Goal: Task Accomplishment & Management: Manage account settings

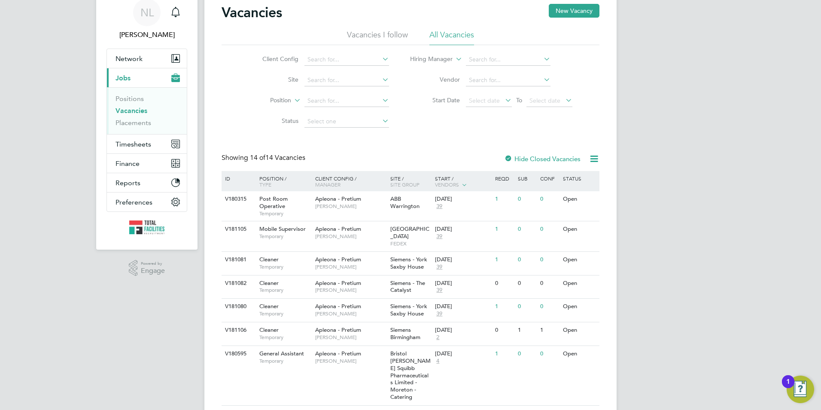
scroll to position [129, 0]
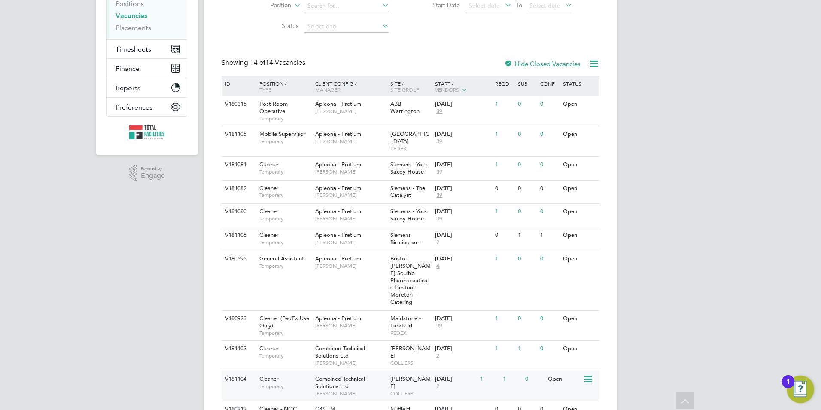
click at [452, 375] on div "15 Sep 2025" at bounding box center [455, 378] width 41 height 7
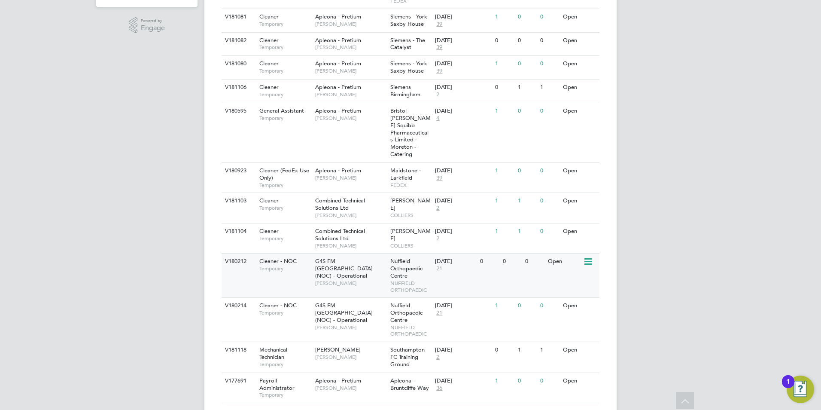
scroll to position [287, 0]
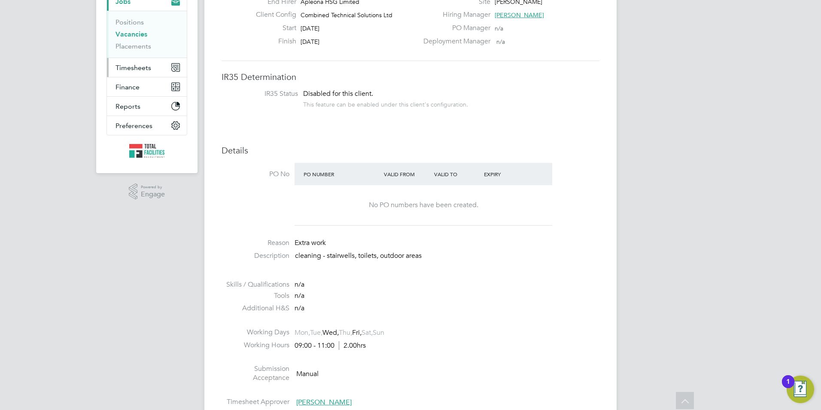
scroll to position [89, 0]
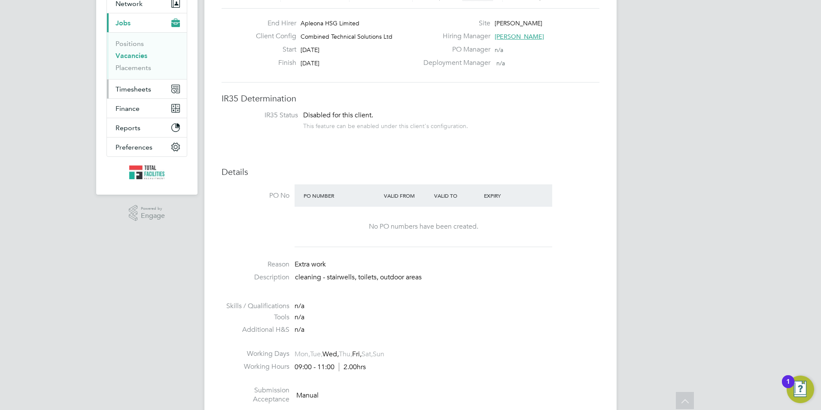
click at [131, 88] on span "Timesheets" at bounding box center [134, 89] width 36 height 8
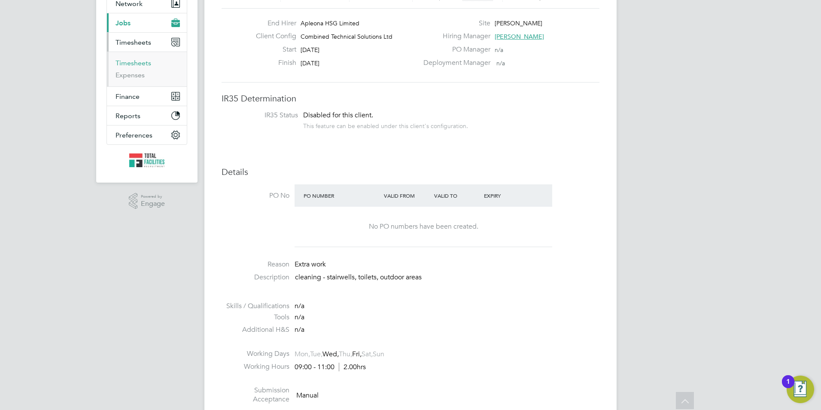
click at [125, 62] on link "Timesheets" at bounding box center [134, 63] width 36 height 8
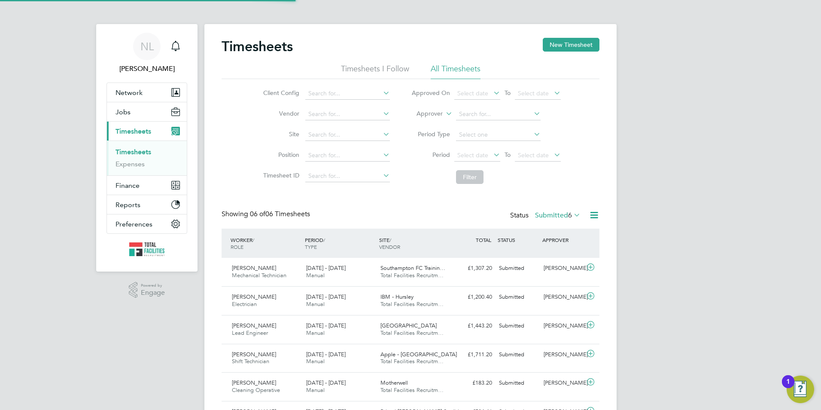
scroll to position [4, 4]
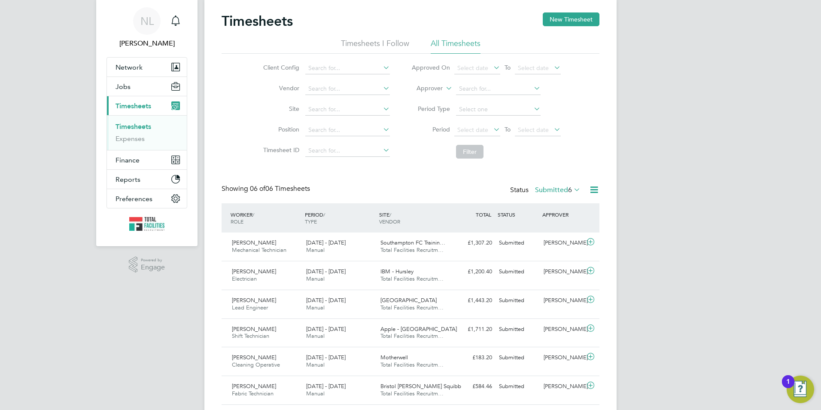
scroll to position [51, 0]
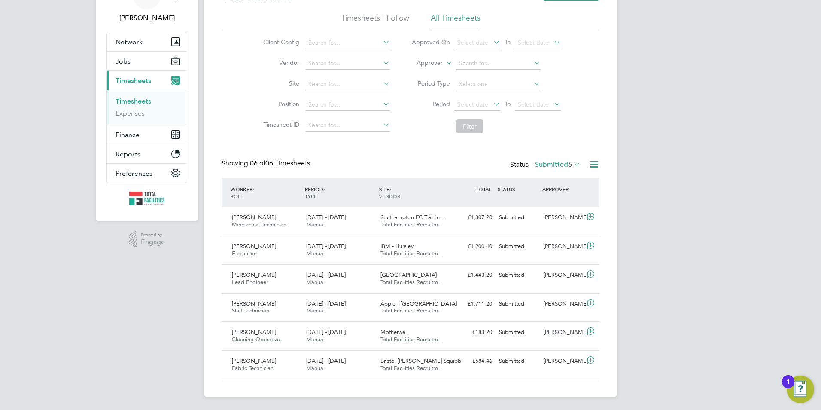
scroll to position [51, 0]
click at [392, 326] on div "Motherwell Total Facilities Recruitm…" at bounding box center [414, 335] width 74 height 21
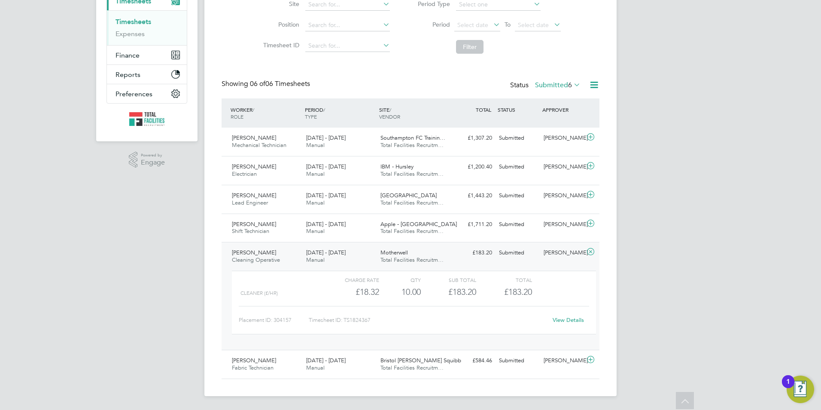
scroll to position [122, 0]
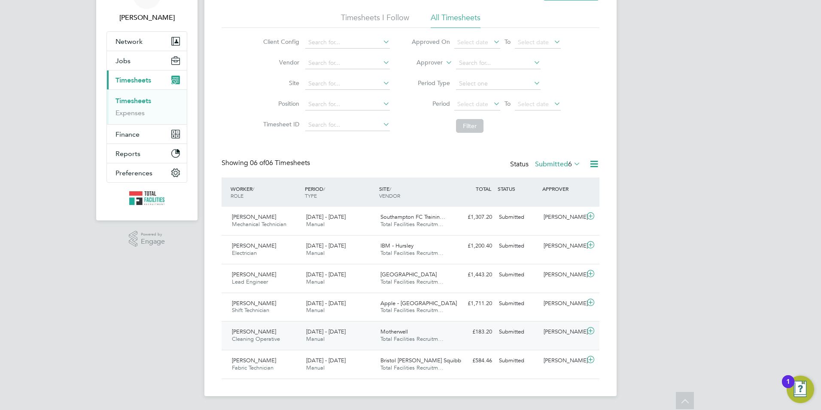
click at [582, 333] on div "[PERSON_NAME]" at bounding box center [562, 332] width 45 height 14
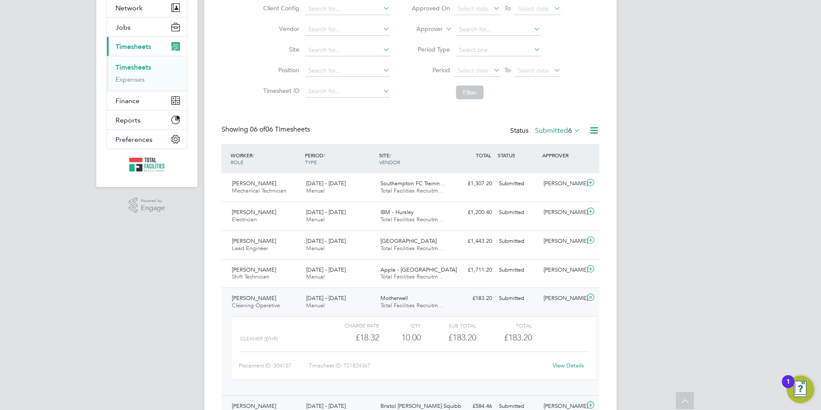
scroll to position [130, 0]
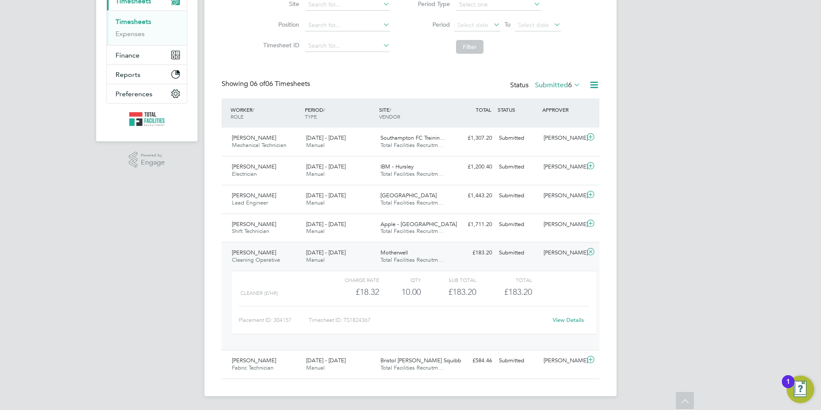
click at [566, 316] on link "View Details" at bounding box center [568, 319] width 31 height 7
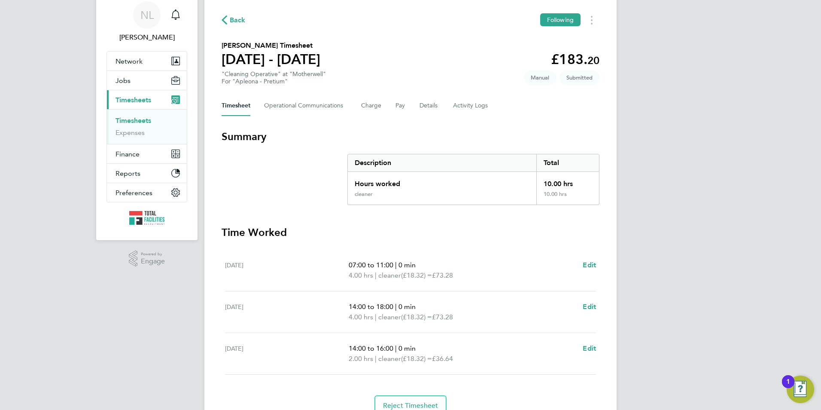
scroll to position [72, 0]
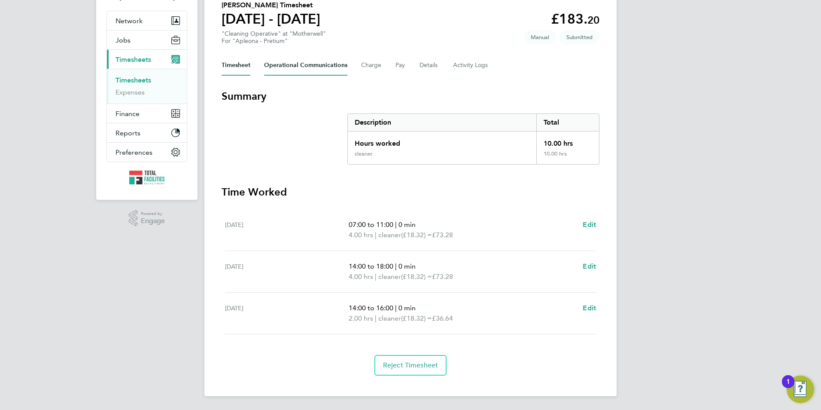
click at [321, 67] on Communications-tab "Operational Communications" at bounding box center [305, 65] width 83 height 21
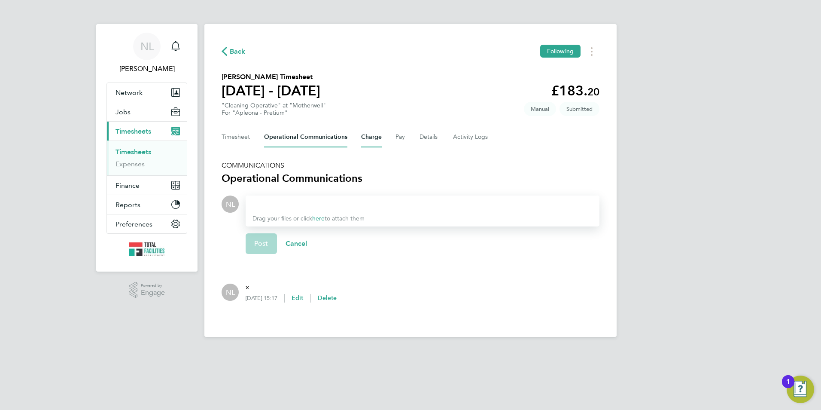
click at [371, 137] on button "Charge" at bounding box center [371, 137] width 21 height 21
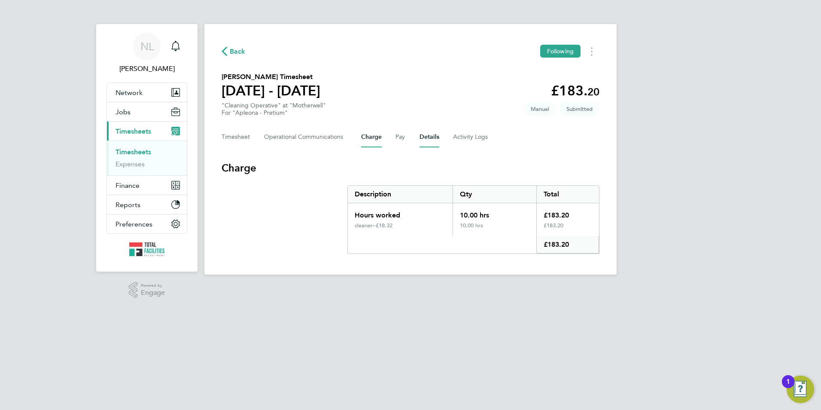
click at [432, 136] on button "Details" at bounding box center [430, 137] width 20 height 21
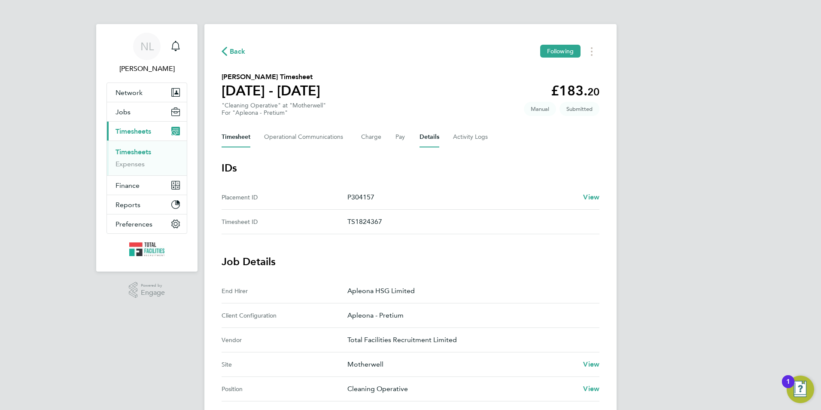
click at [231, 141] on button "Timesheet" at bounding box center [236, 137] width 29 height 21
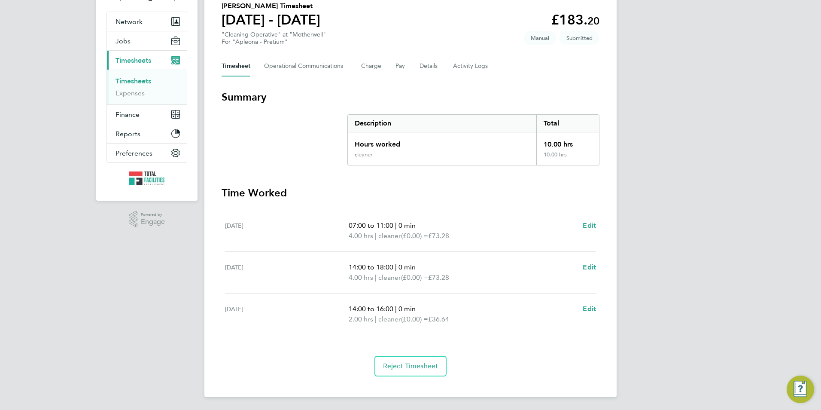
scroll to position [72, 0]
click at [466, 68] on Logs-tab "Activity Logs" at bounding box center [471, 65] width 36 height 21
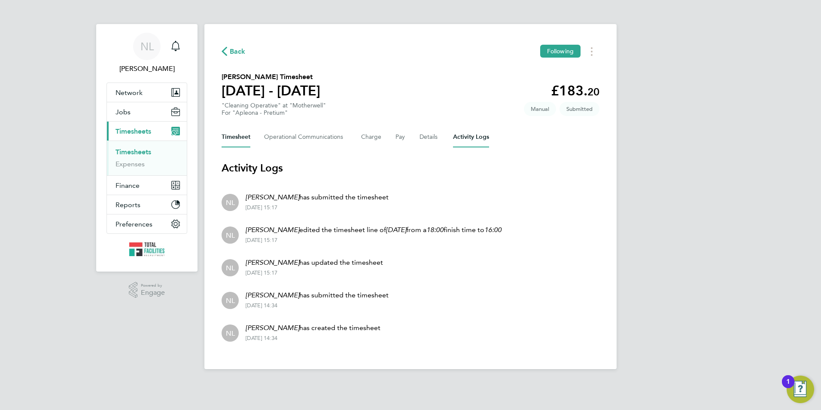
click at [236, 134] on button "Timesheet" at bounding box center [236, 137] width 29 height 21
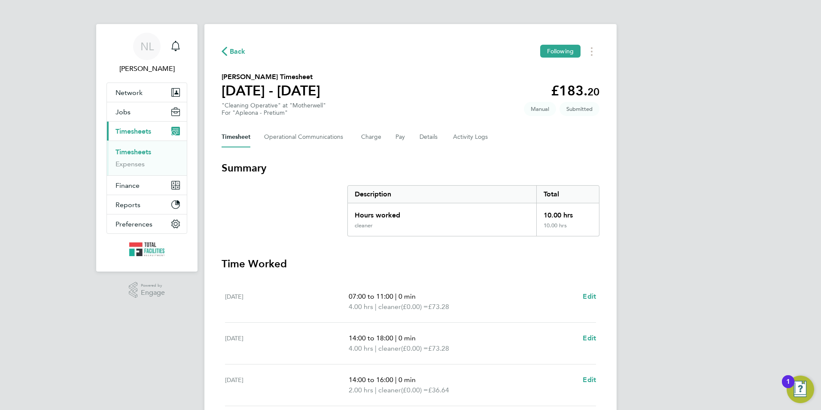
click at [237, 57] on div "Back Following" at bounding box center [411, 51] width 378 height 13
click at [234, 51] on span "Back" at bounding box center [238, 51] width 16 height 10
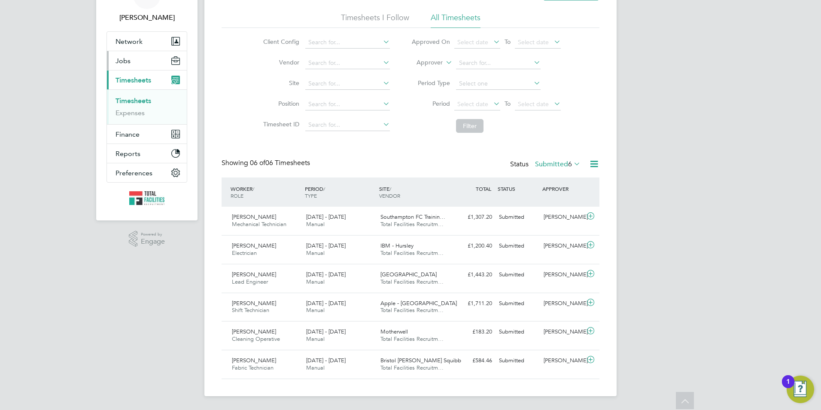
click at [121, 60] on span "Jobs" at bounding box center [123, 61] width 15 height 8
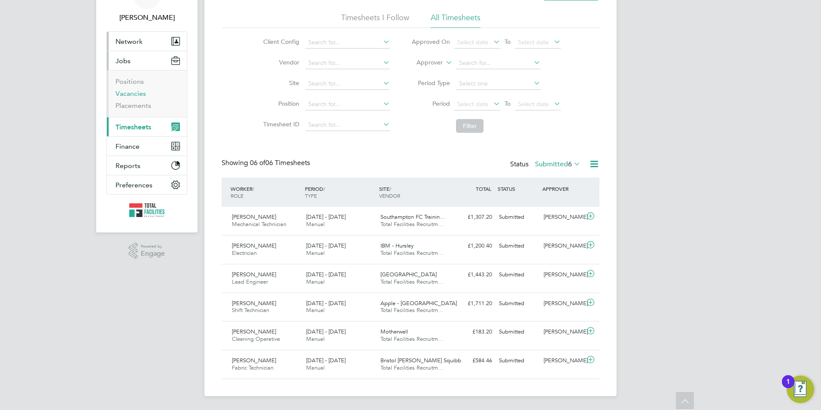
click at [127, 91] on link "Vacancies" at bounding box center [131, 93] width 30 height 8
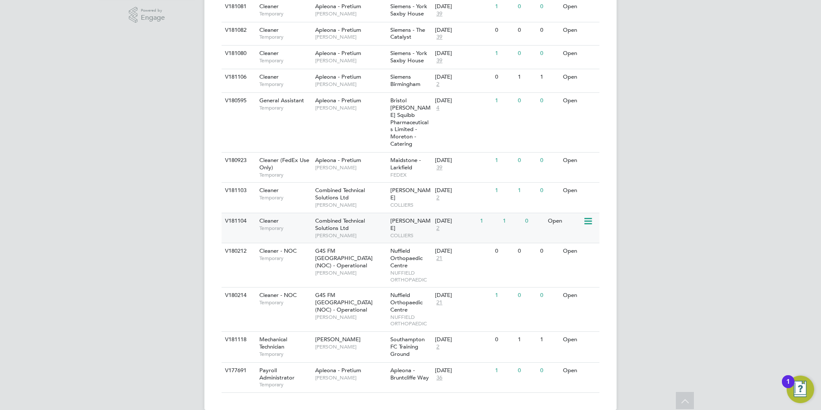
click at [478, 213] on div "1" at bounding box center [489, 221] width 22 height 16
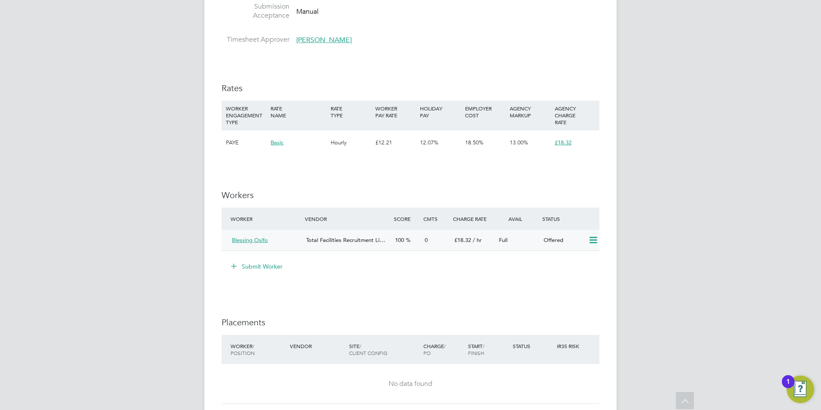
click at [589, 238] on icon at bounding box center [593, 240] width 11 height 7
click at [577, 258] on li "Confirm" at bounding box center [580, 259] width 33 height 12
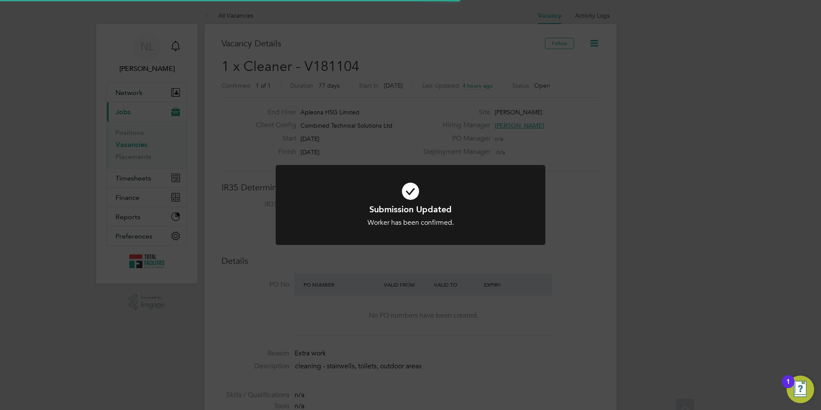
scroll to position [25, 60]
drag, startPoint x: 572, startPoint y: 199, endPoint x: 553, endPoint y: 145, distance: 57.3
click at [572, 196] on div "Submission Updated Worker has been confirmed. Cancel Okay" at bounding box center [410, 205] width 821 height 410
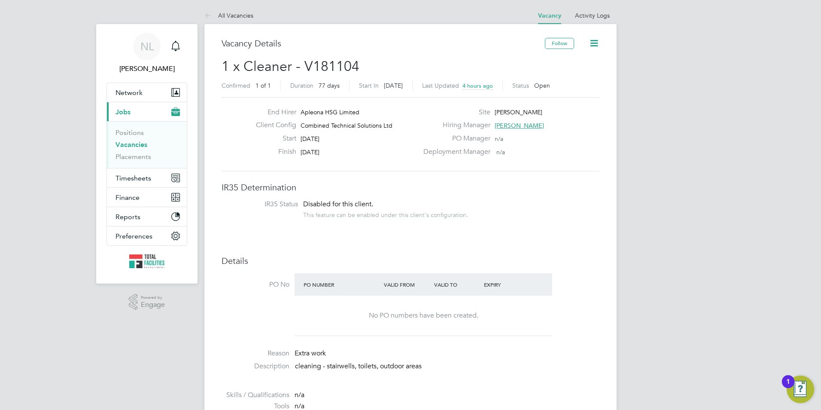
click at [594, 41] on icon at bounding box center [594, 43] width 11 height 11
drag, startPoint x: 493, startPoint y: 196, endPoint x: 501, endPoint y: 214, distance: 19.6
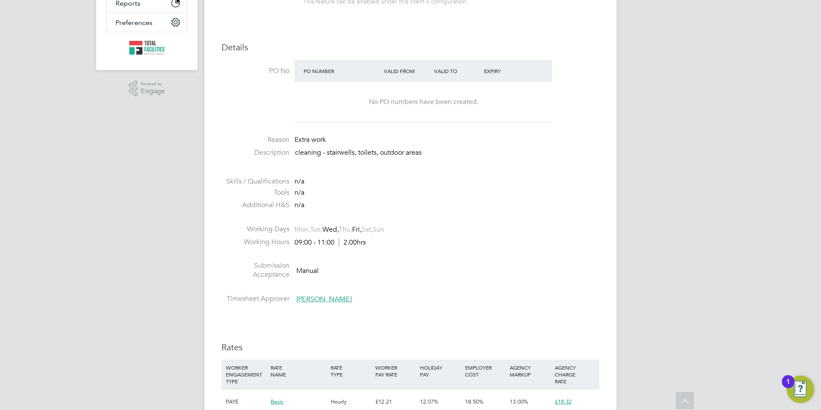
scroll to position [344, 0]
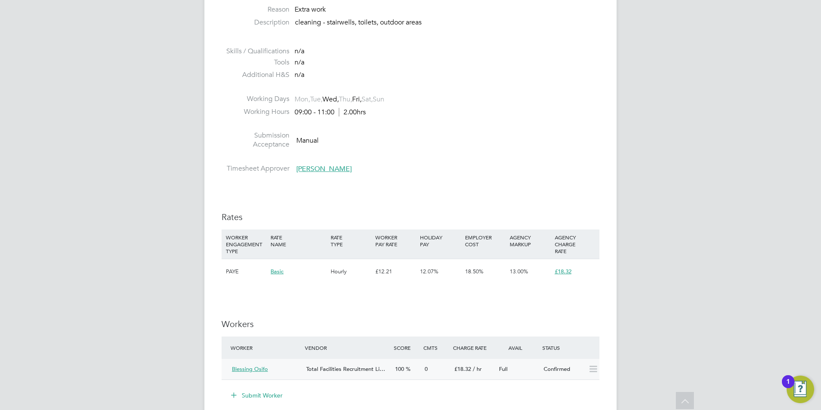
click at [464, 358] on div "Worker Vendor Score Cmts Charge Rate Avail Status Blessing Osifo Total Faciliti…" at bounding box center [411, 358] width 378 height 44
drag, startPoint x: 462, startPoint y: 360, endPoint x: 459, endPoint y: 371, distance: 11.3
click at [459, 371] on span "£18.32" at bounding box center [462, 368] width 17 height 7
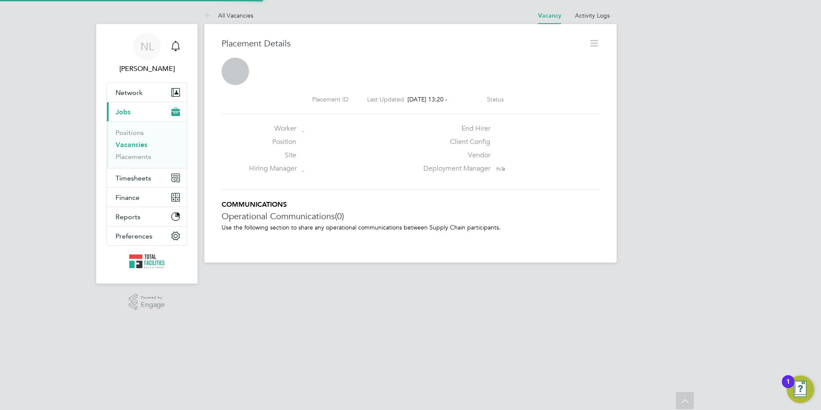
scroll to position [4, 4]
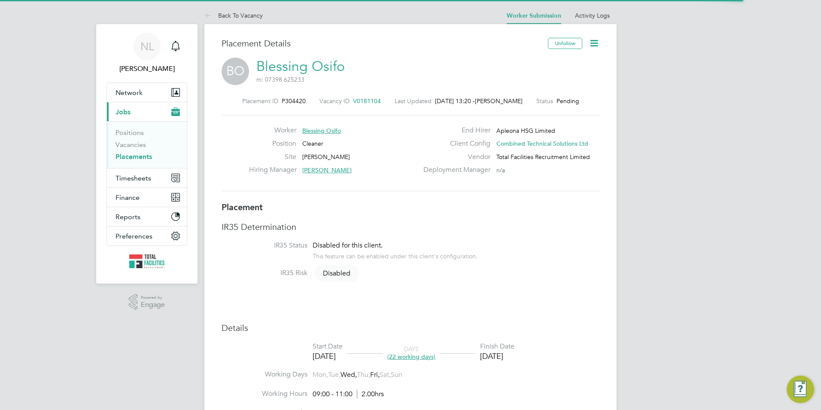
drag, startPoint x: 587, startPoint y: 48, endPoint x: 581, endPoint y: 56, distance: 10.4
click at [586, 49] on div "Unfollow" at bounding box center [571, 48] width 58 height 20
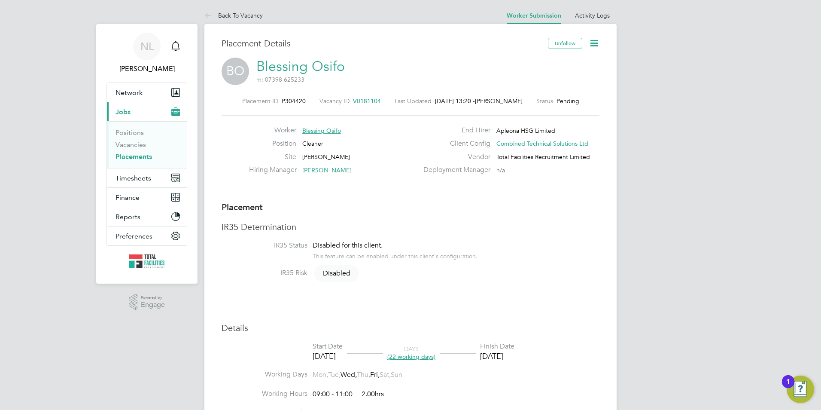
click at [593, 40] on icon at bounding box center [594, 43] width 11 height 11
click at [546, 91] on li "Start" at bounding box center [566, 92] width 63 height 12
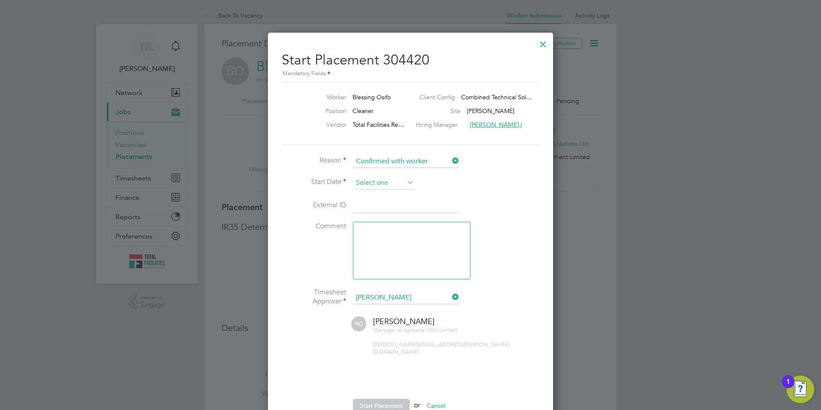
click at [380, 185] on input at bounding box center [383, 182] width 61 height 13
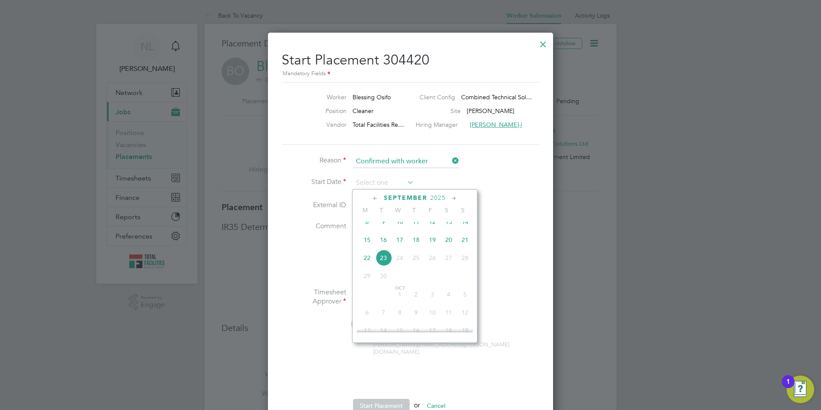
click at [368, 248] on span "15" at bounding box center [367, 239] width 16 height 16
type input "[DATE]"
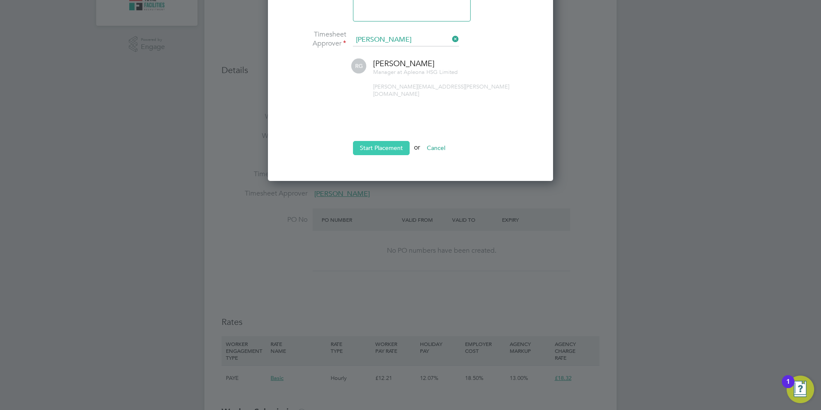
click at [379, 145] on button "Start Placement" at bounding box center [381, 148] width 57 height 14
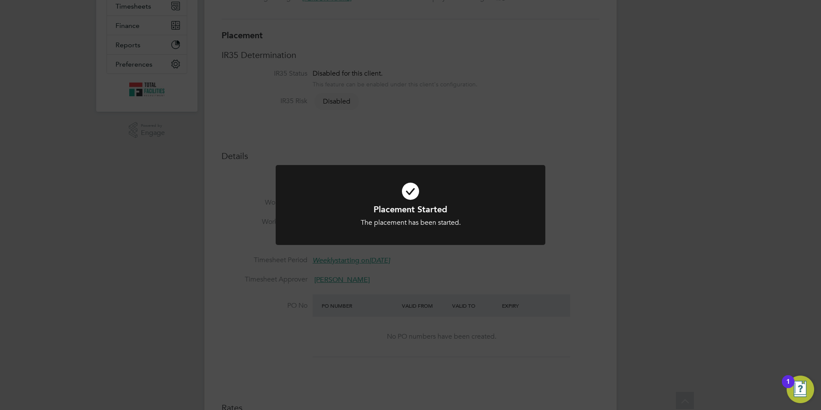
click at [383, 125] on div "Placement Started The placement has been started. Cancel Okay" at bounding box center [410, 205] width 821 height 410
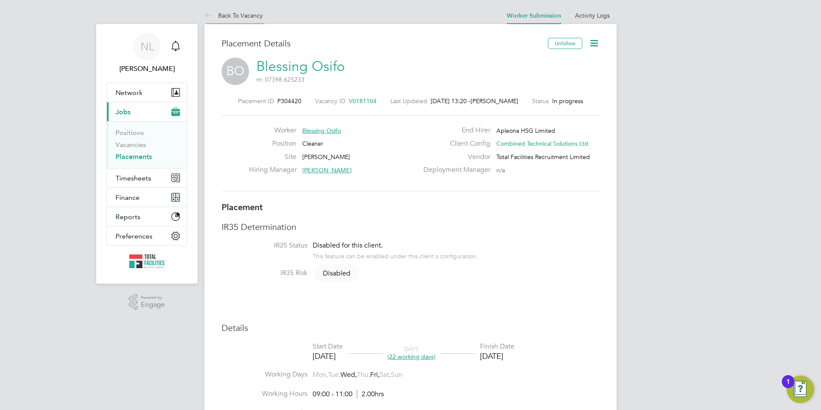
click at [218, 13] on link "Back To Vacancy" at bounding box center [233, 16] width 58 height 8
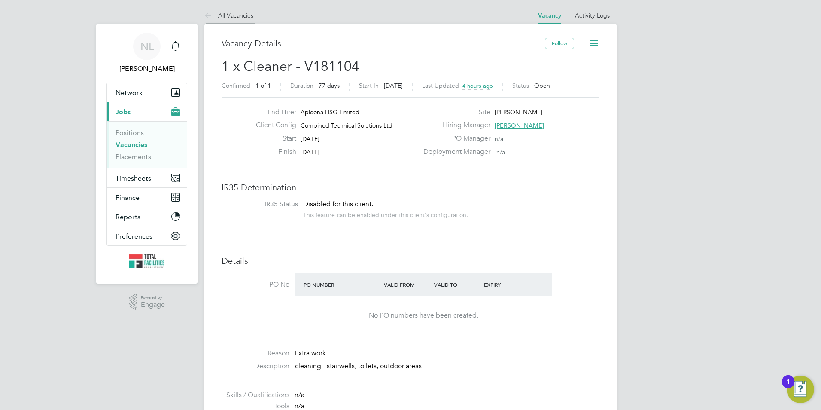
click at [225, 20] on li "All Vacancies" at bounding box center [228, 15] width 49 height 17
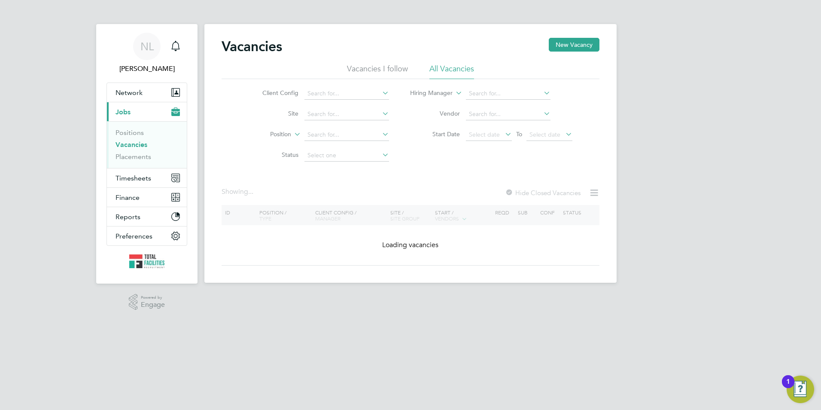
click at [586, 33] on div "Vacancies New Vacancy Vacancies I follow All Vacancies Client Config Site Posit…" at bounding box center [410, 153] width 412 height 259
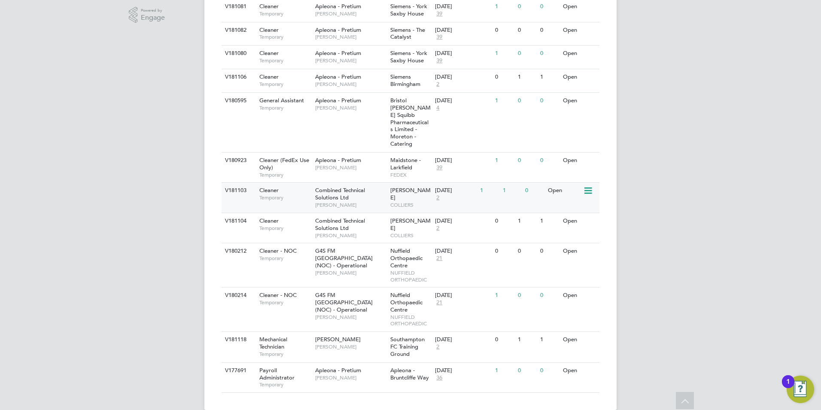
click at [536, 194] on div "V181103 Cleaner Temporary Combined Technical Solutions Ltd Rachel George-Davids…" at bounding box center [411, 197] width 378 height 30
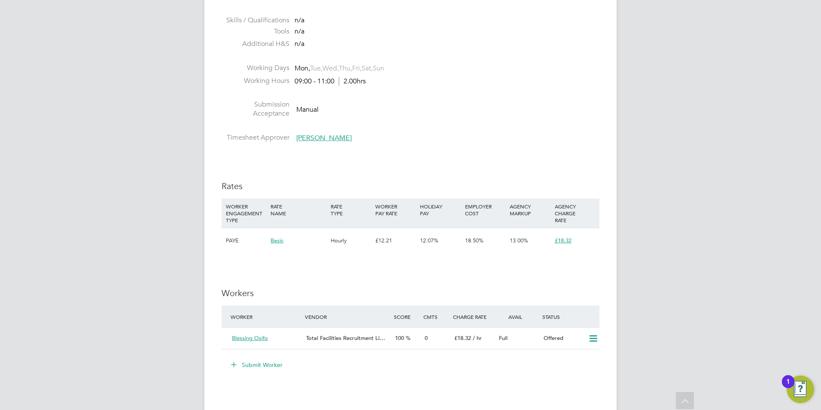
scroll to position [386, 0]
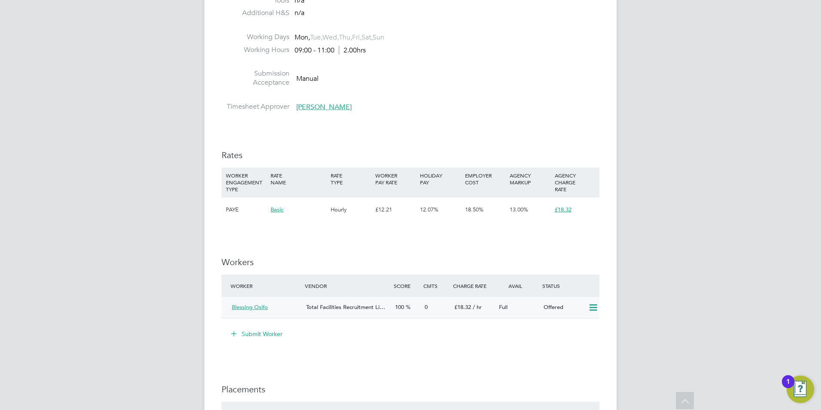
click at [594, 304] on icon at bounding box center [593, 307] width 11 height 7
click at [580, 323] on li "Confirm" at bounding box center [580, 326] width 33 height 12
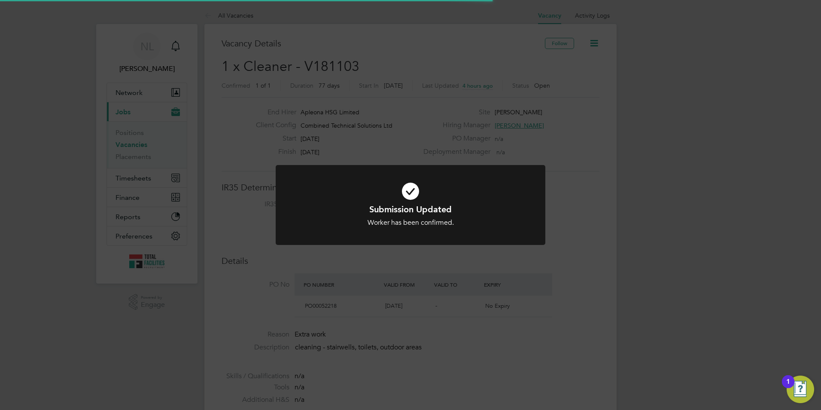
scroll to position [8, 40]
click at [531, 285] on div "Submission Updated Worker has been confirmed. Cancel Okay" at bounding box center [410, 205] width 821 height 410
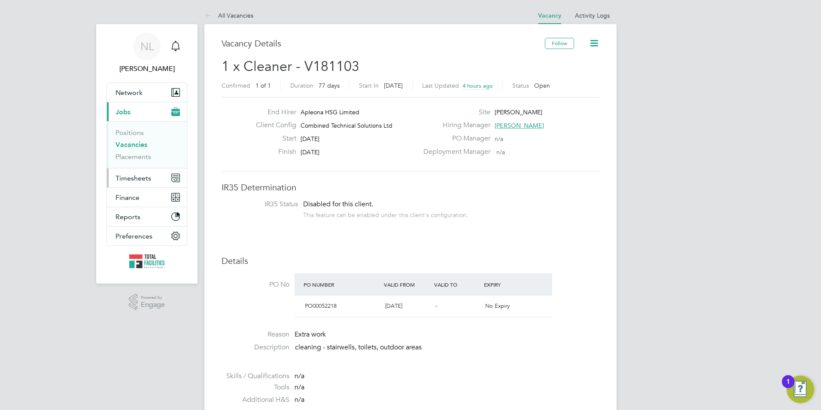
click at [145, 184] on button "Timesheets" at bounding box center [147, 177] width 80 height 19
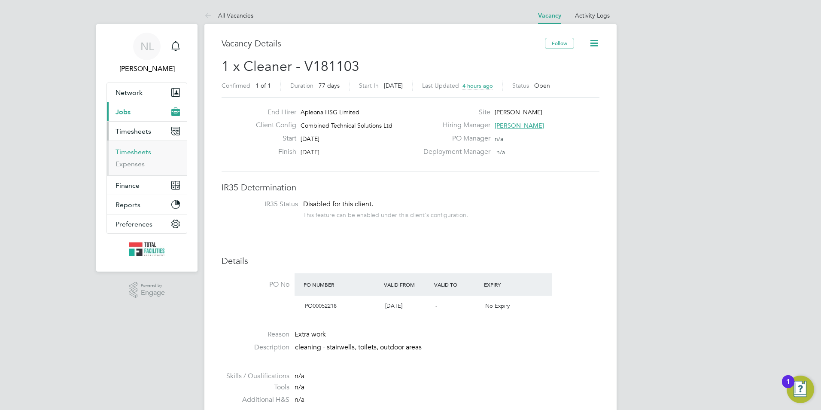
click at [143, 151] on link "Timesheets" at bounding box center [134, 152] width 36 height 8
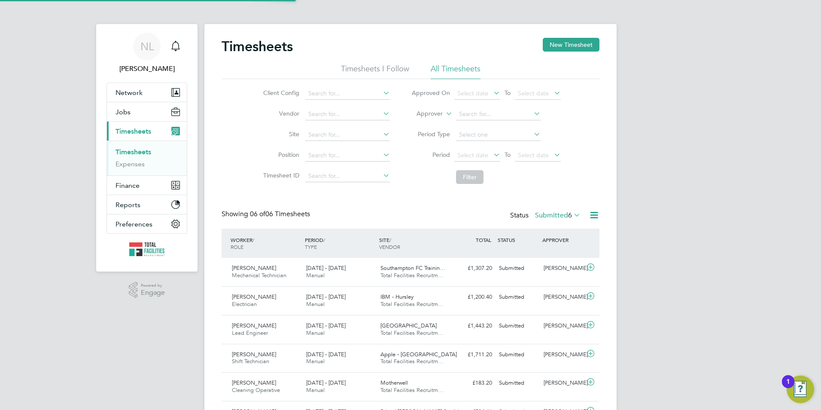
scroll to position [22, 75]
click at [573, 41] on button "New Timesheet" at bounding box center [571, 45] width 57 height 14
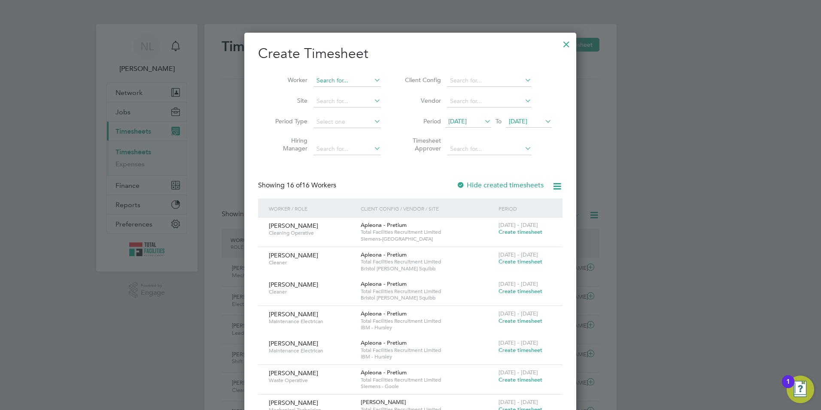
click at [341, 84] on input at bounding box center [346, 81] width 67 height 12
click at [353, 137] on li "Bless ing Osifo" at bounding box center [379, 139] width 132 height 12
type input "Blessing Osifo"
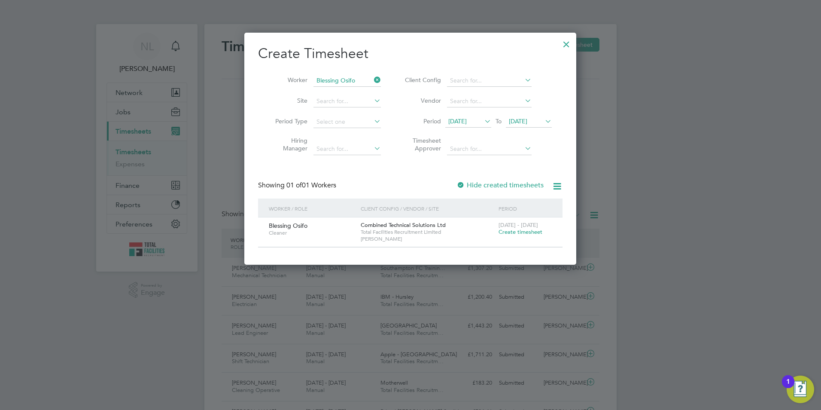
click at [519, 237] on div "13 - 19 Sep 2025 Create timesheet" at bounding box center [525, 228] width 58 height 23
click at [516, 231] on span "Create timesheet" at bounding box center [521, 231] width 44 height 7
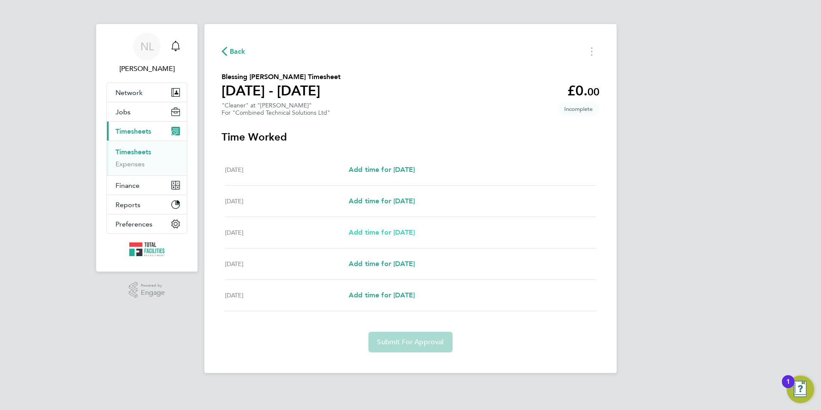
click at [412, 231] on span "Add time for Wed 17 Sep" at bounding box center [382, 232] width 66 height 8
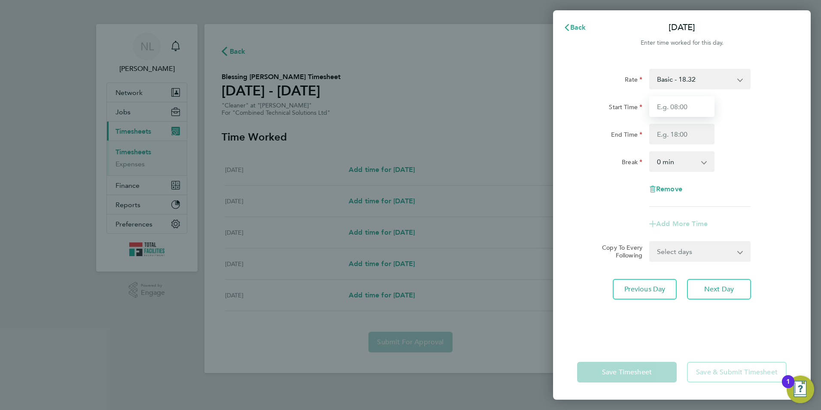
click at [673, 110] on input "Start Time" at bounding box center [681, 106] width 65 height 21
type input "09:00"
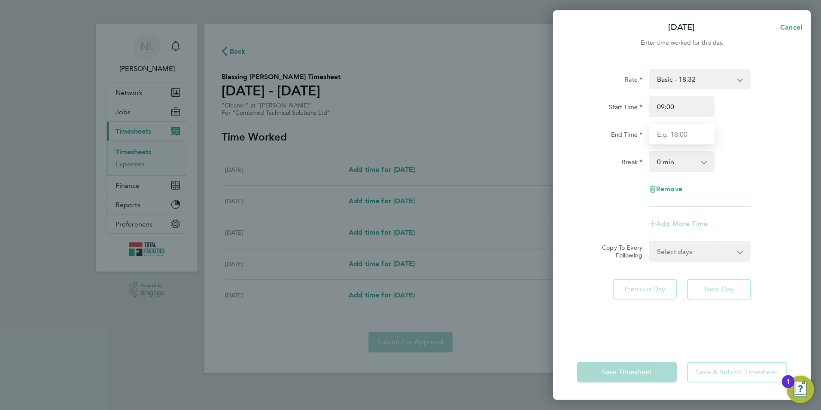
click at [664, 140] on input "End Time" at bounding box center [681, 134] width 65 height 21
type input "11:00"
click at [747, 108] on div "Start Time 09:00" at bounding box center [682, 106] width 216 height 21
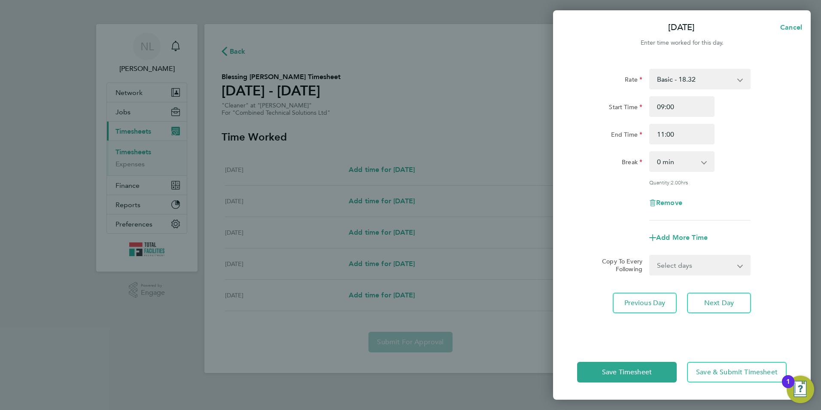
click at [715, 269] on select "Select days Day Thursday Friday" at bounding box center [695, 265] width 90 height 19
select select "FRI"
click at [650, 256] on select "Select days Day Thursday Friday" at bounding box center [695, 265] width 90 height 19
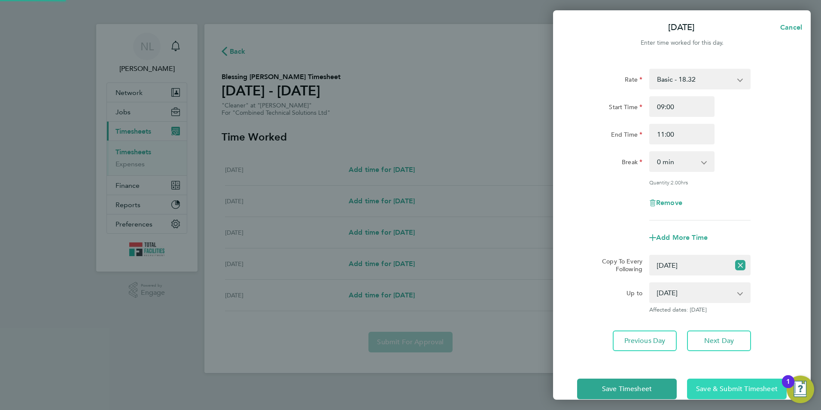
click at [720, 389] on span "Save & Submit Timesheet" at bounding box center [737, 388] width 82 height 9
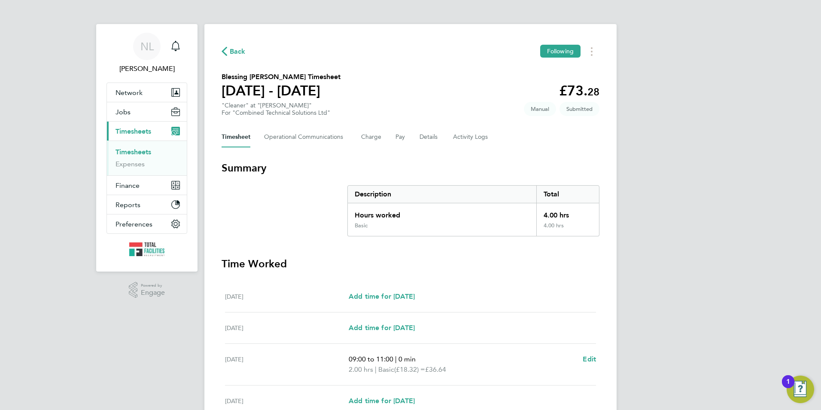
click at [232, 47] on span "Back" at bounding box center [238, 51] width 16 height 10
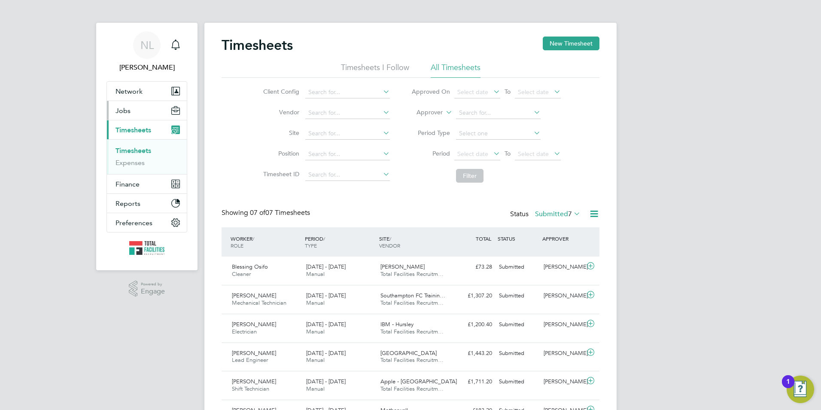
click at [143, 111] on button "Jobs" at bounding box center [147, 110] width 80 height 19
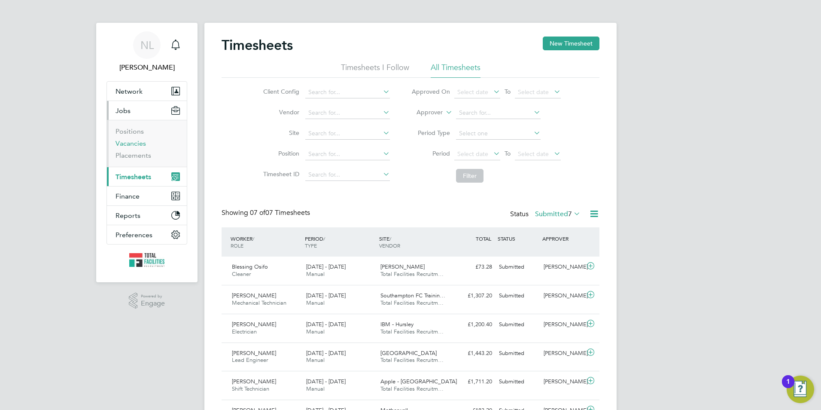
click at [130, 144] on link "Vacancies" at bounding box center [131, 143] width 30 height 8
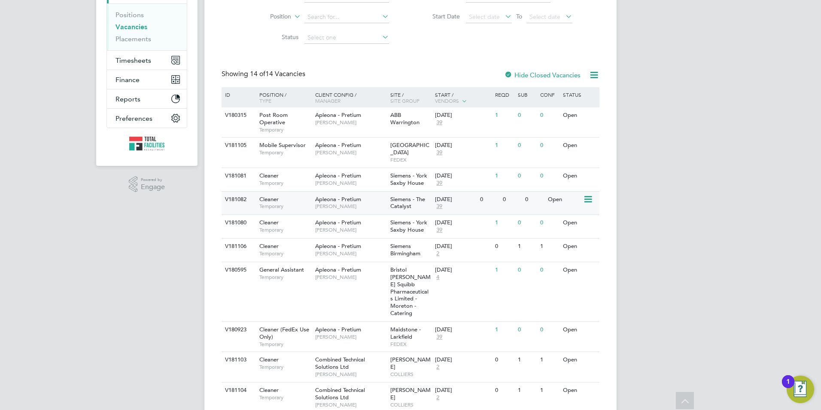
scroll to position [115, 0]
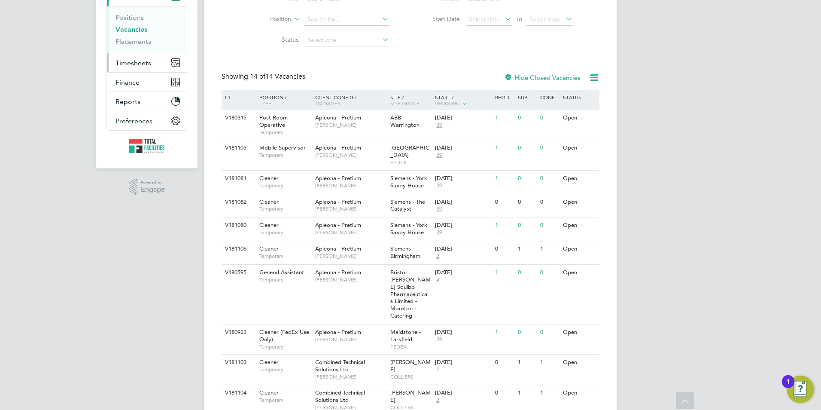
drag, startPoint x: 133, startPoint y: 61, endPoint x: 129, endPoint y: 63, distance: 4.5
click at [134, 61] on span "Timesheets" at bounding box center [134, 63] width 36 height 8
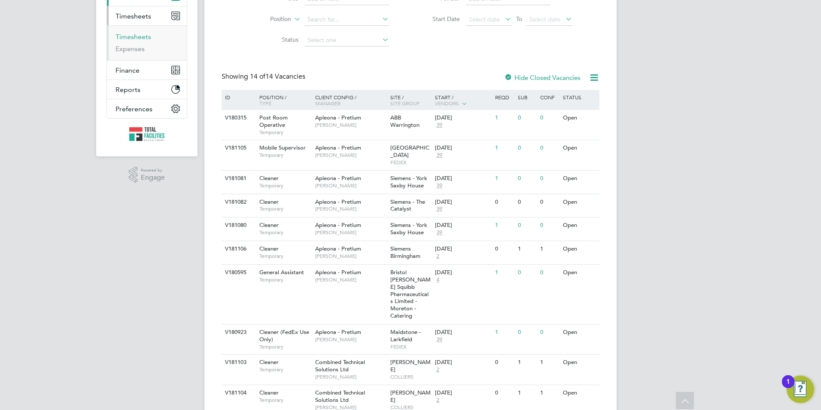
click at [137, 36] on link "Timesheets" at bounding box center [134, 37] width 36 height 8
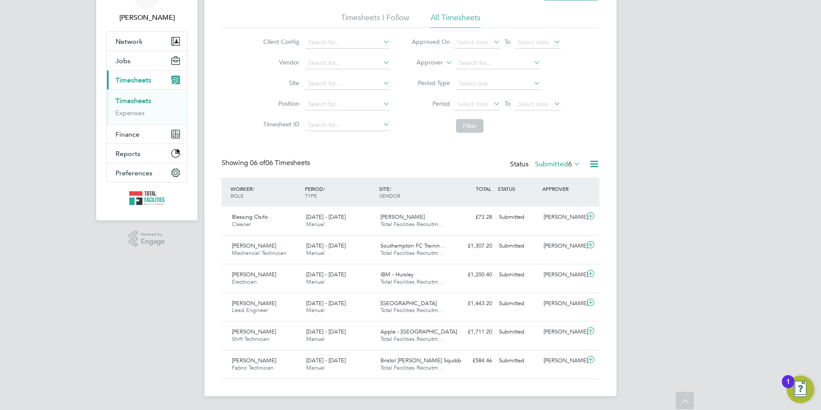
click at [558, 169] on div "Showing 06 of 06 Timesheets Status Submitted 6" at bounding box center [411, 167] width 378 height 19
click at [556, 160] on label "Submitted 6" at bounding box center [558, 164] width 46 height 9
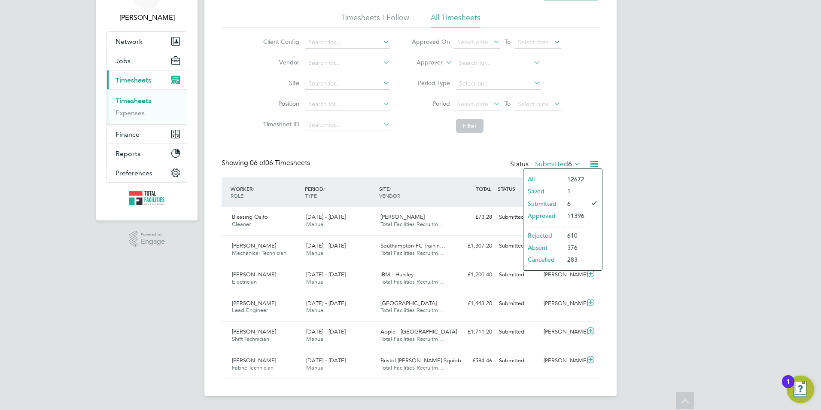
click at [552, 210] on li "Approved" at bounding box center [543, 216] width 40 height 12
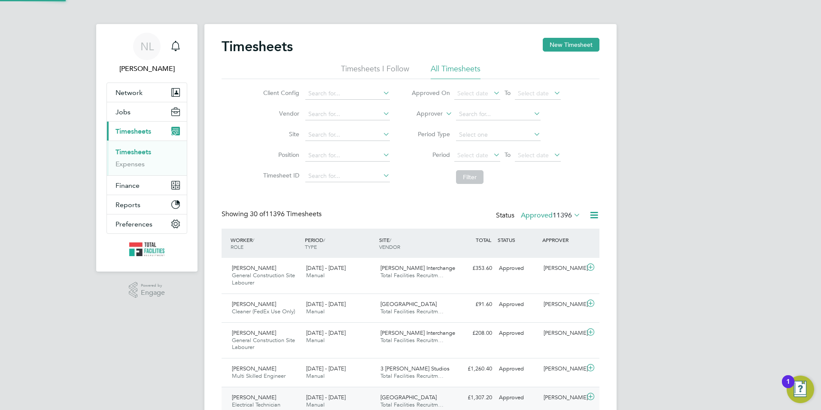
scroll to position [4, 4]
click at [552, 156] on icon at bounding box center [552, 155] width 0 height 12
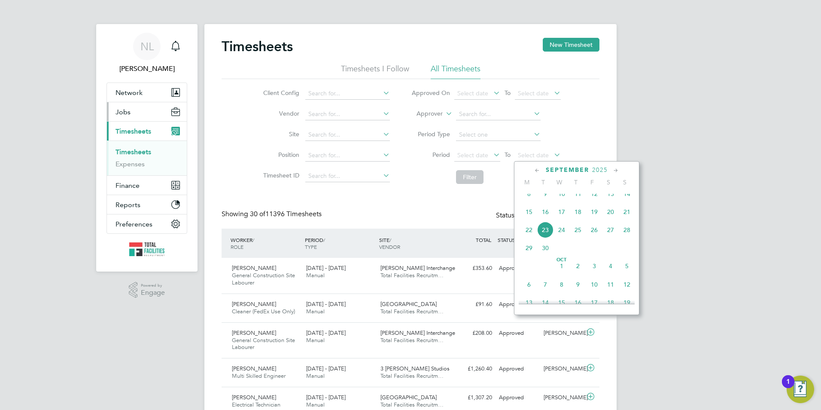
click at [128, 113] on span "Jobs" at bounding box center [123, 112] width 15 height 8
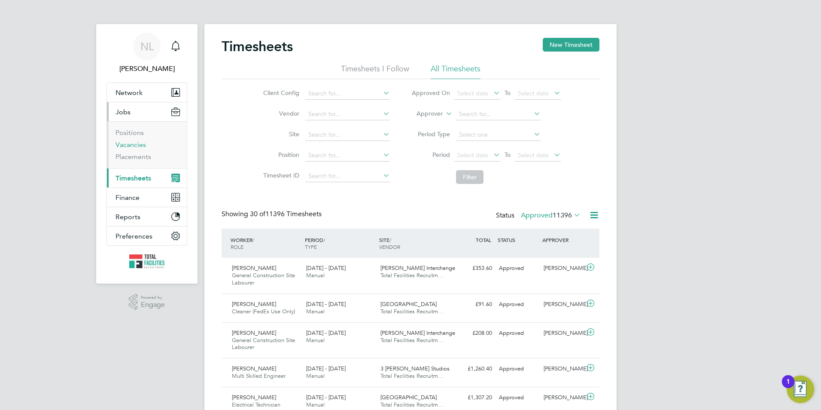
click at [133, 146] on link "Vacancies" at bounding box center [131, 144] width 30 height 8
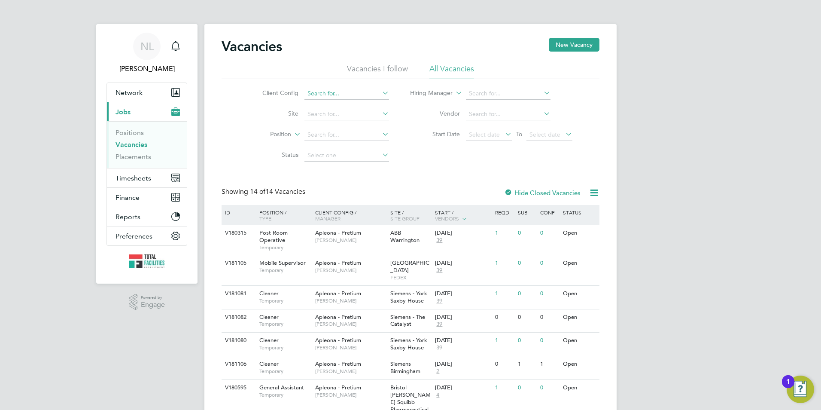
click at [312, 94] on input at bounding box center [346, 94] width 85 height 12
click at [309, 150] on div "Vacancies New Vacancy Vacancies I follow All Vacancies Client Config Site Posit…" at bounding box center [410, 360] width 412 height 672
click at [310, 91] on input at bounding box center [346, 94] width 85 height 12
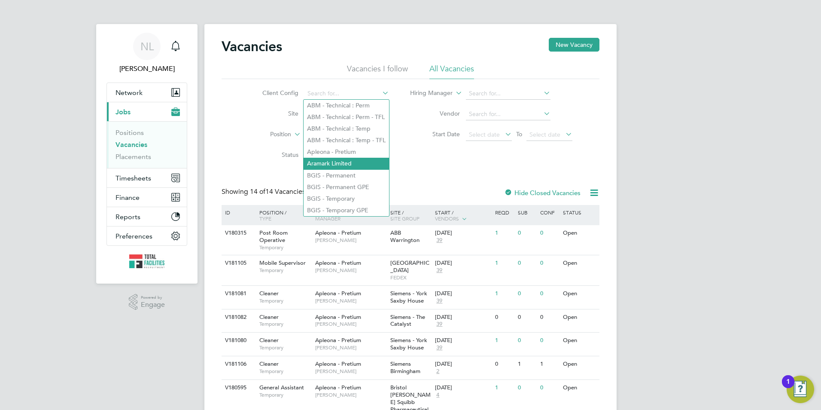
click at [310, 159] on li "Aramark Limited" at bounding box center [346, 164] width 85 height 12
type input "Aramark Limited"
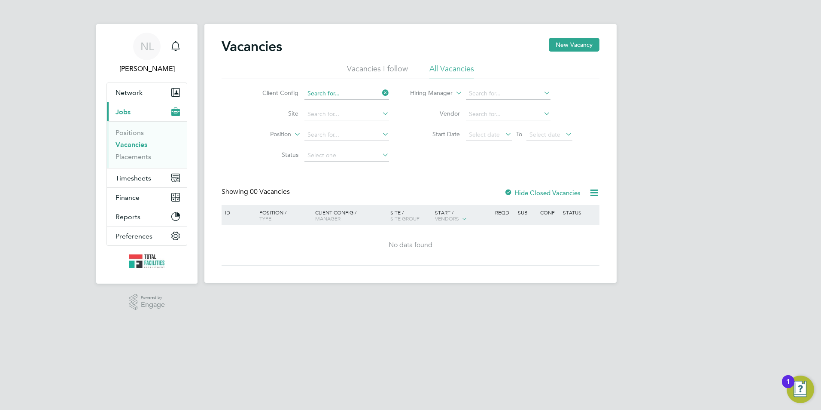
click at [322, 96] on input at bounding box center [346, 94] width 85 height 12
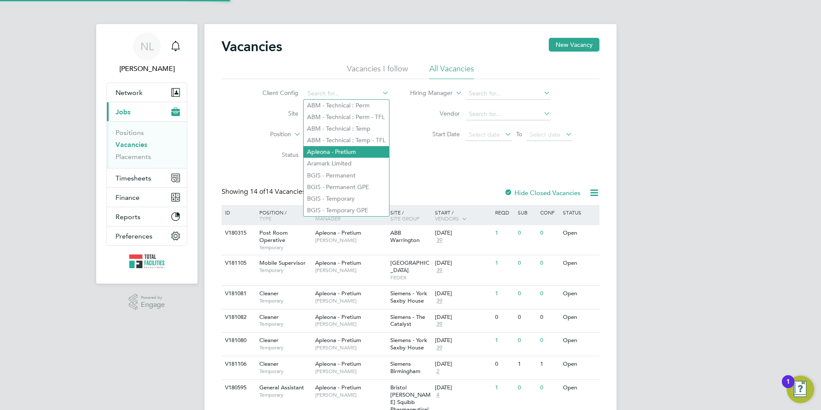
click at [323, 150] on li "Apleona - Pretium" at bounding box center [346, 152] width 85 height 12
type input "Apleona - Pretium"
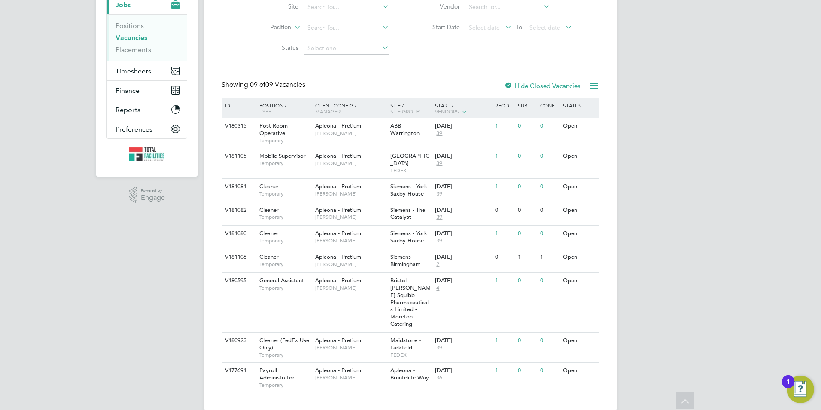
scroll to position [102, 0]
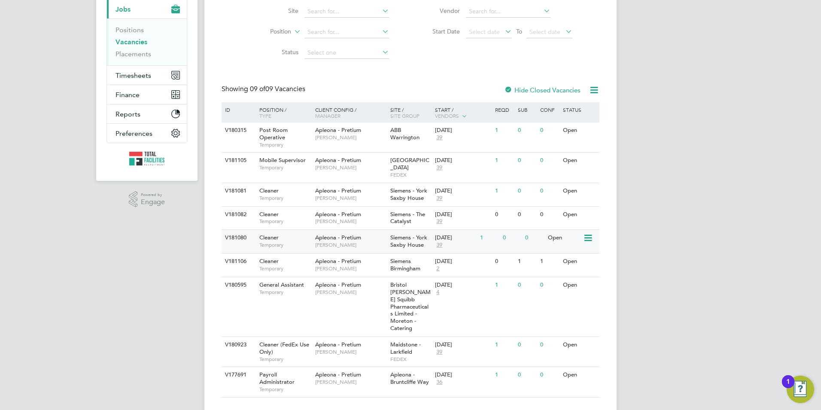
scroll to position [107, 0]
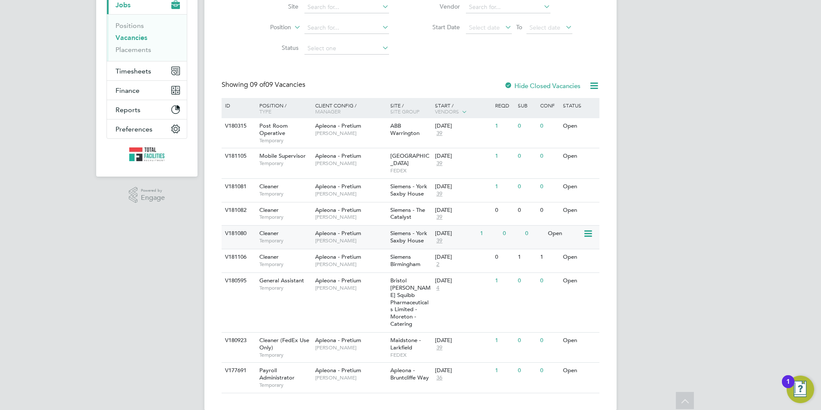
drag, startPoint x: 257, startPoint y: 125, endPoint x: 307, endPoint y: 228, distance: 114.5
click at [377, 290] on div "ID Position / Type Client Config / Manager Site / Site Group Start / Vendors Re…" at bounding box center [411, 245] width 378 height 295
drag, startPoint x: 217, startPoint y: 72, endPoint x: 249, endPoint y: 99, distance: 41.7
click at [249, 100] on div "Vacancies New Vacancy Vacancies I follow All Vacancies Client Config Apleona - …" at bounding box center [410, 163] width 412 height 493
drag, startPoint x: 230, startPoint y: 86, endPoint x: 282, endPoint y: 74, distance: 53.8
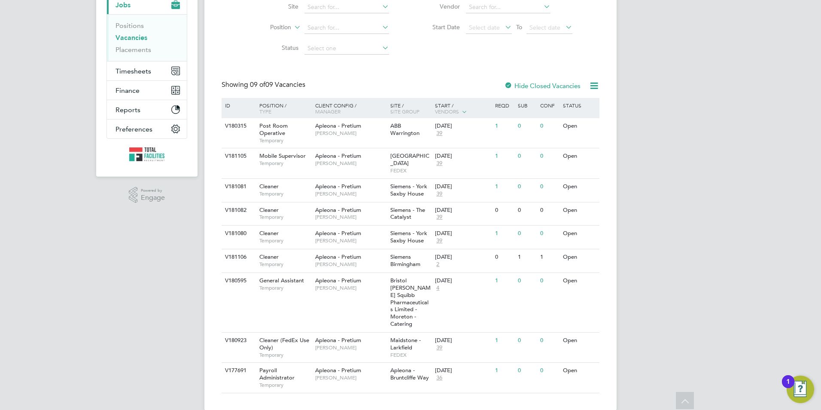
click at [318, 85] on div "Showing 09 of 09 Vacancies Hide Closed Vacancies" at bounding box center [411, 89] width 378 height 18
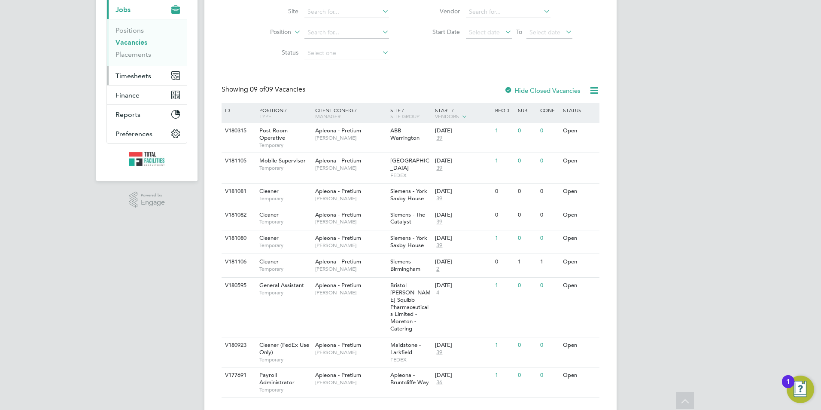
click at [123, 73] on span "Timesheets" at bounding box center [134, 76] width 36 height 8
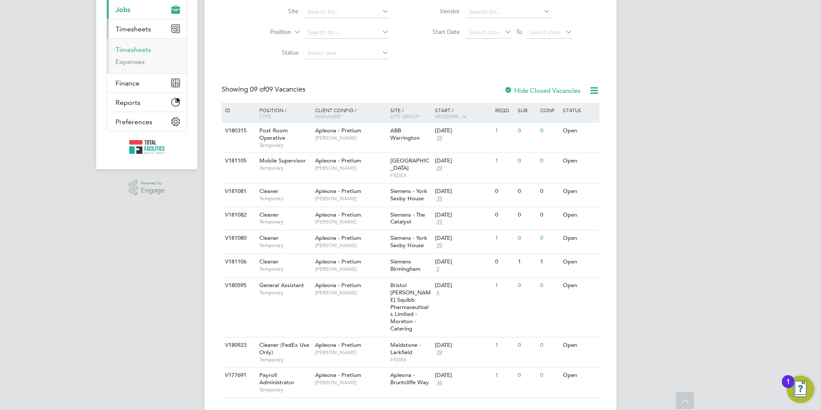
click at [140, 49] on link "Timesheets" at bounding box center [134, 50] width 36 height 8
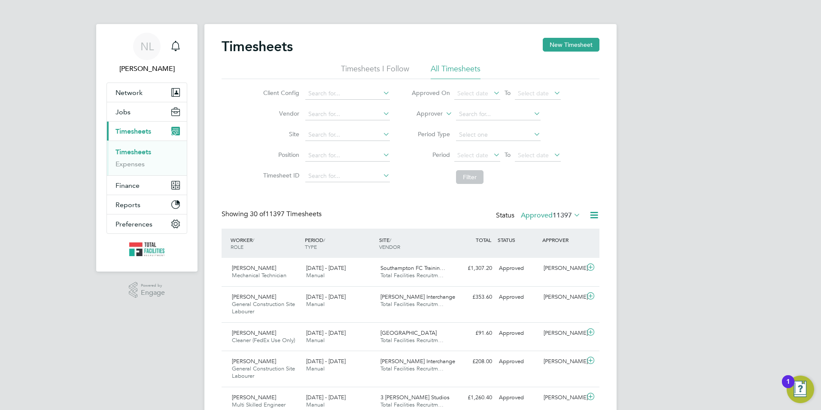
click at [543, 218] on label "Approved 11397" at bounding box center [551, 215] width 60 height 9
click at [532, 254] on li "Submitted" at bounding box center [537, 255] width 40 height 12
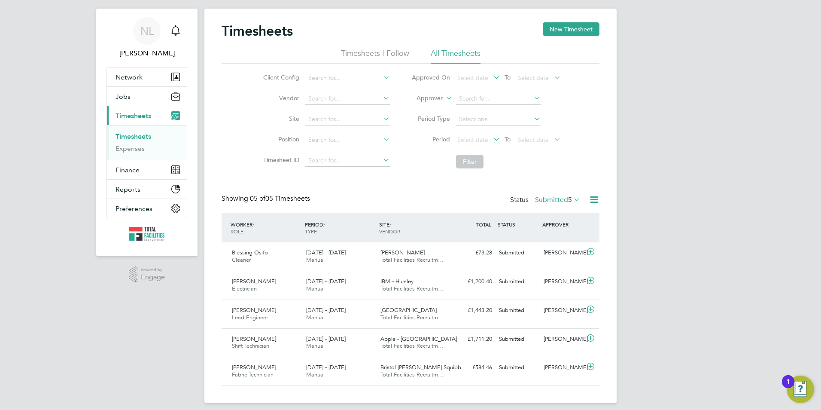
scroll to position [30, 0]
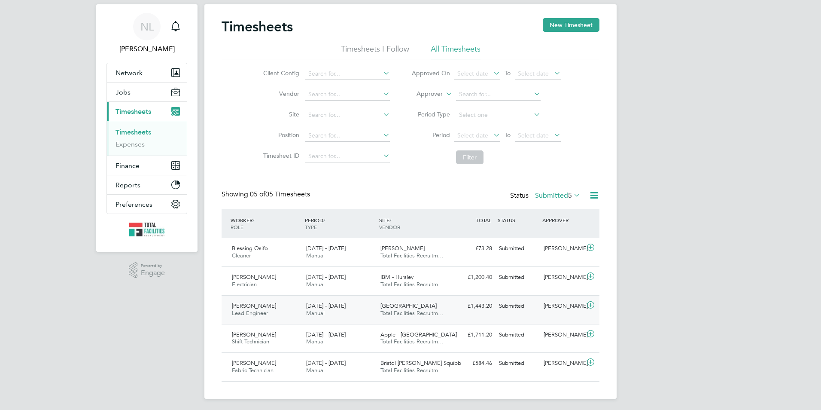
scroll to position [30, 0]
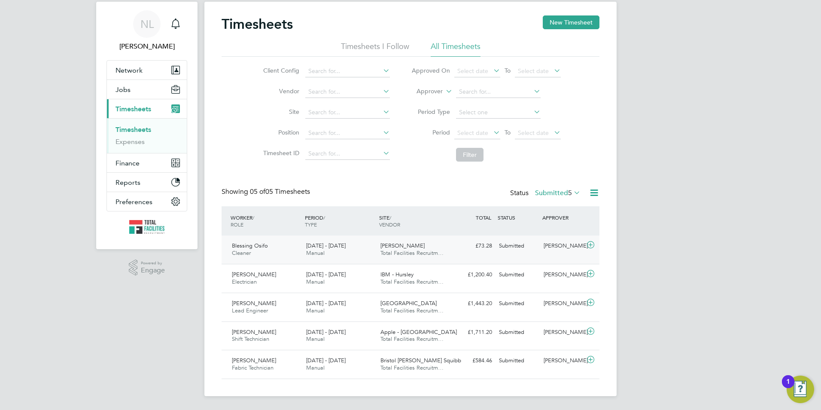
drag, startPoint x: 402, startPoint y: 251, endPoint x: 407, endPoint y: 249, distance: 5.6
click at [403, 249] on div "Hollins Chambers Total Facilities Recruitm…" at bounding box center [414, 249] width 74 height 21
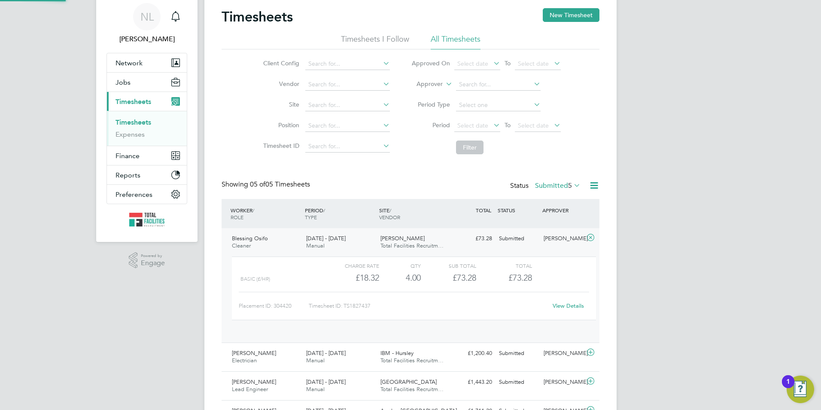
scroll to position [15, 84]
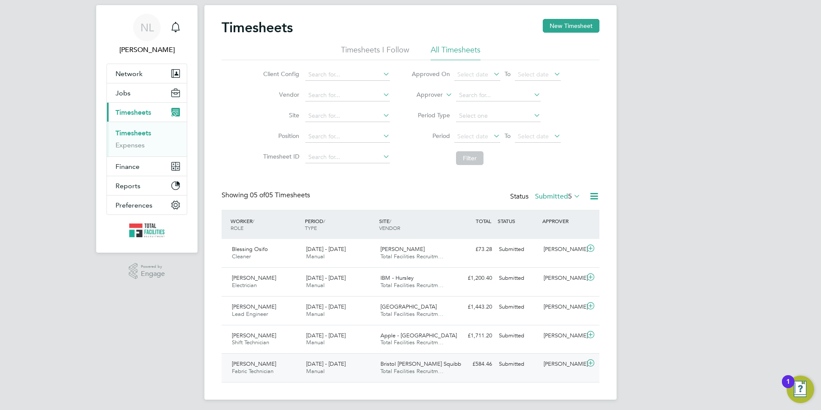
scroll to position [30, 0]
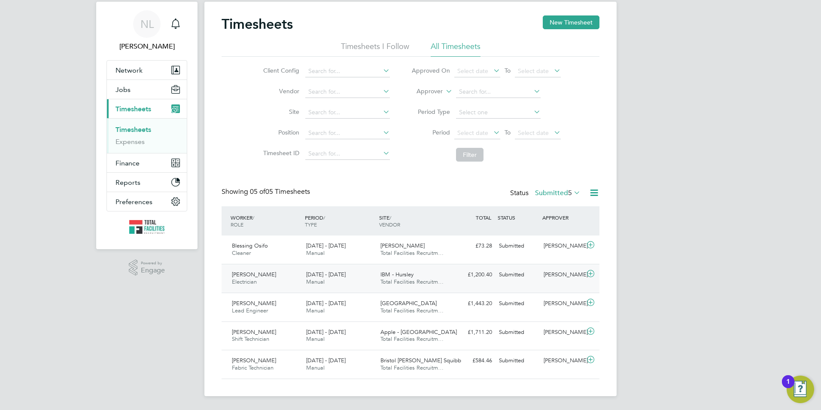
scroll to position [30, 0]
click at [590, 361] on icon at bounding box center [590, 359] width 11 height 7
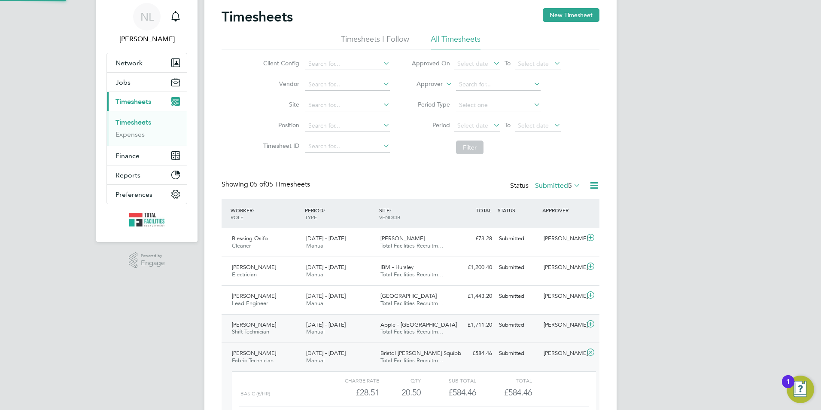
scroll to position [15, 84]
click at [590, 327] on icon at bounding box center [590, 323] width 11 height 7
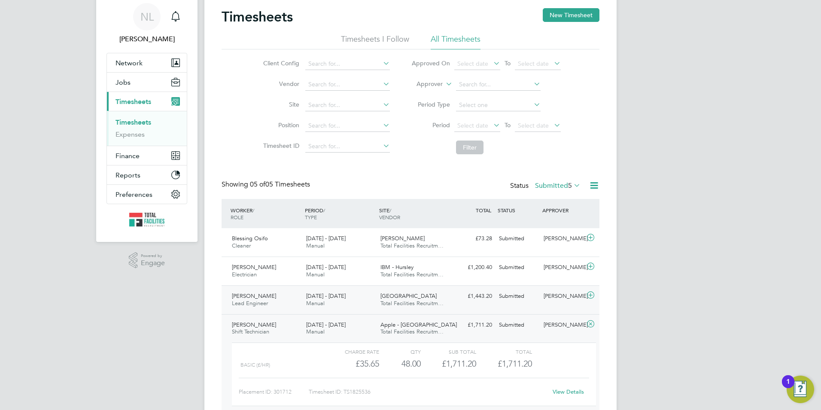
click at [584, 303] on div at bounding box center [591, 296] width 15 height 14
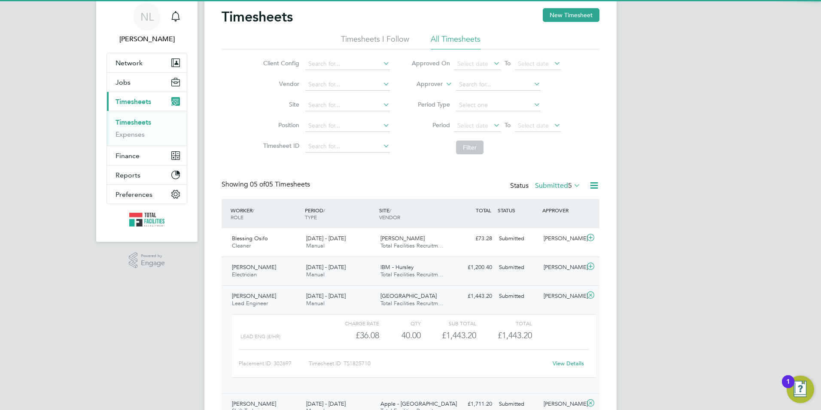
click at [593, 283] on div "Carlos Diamantino Electrician 13 - 19 Sep 2025 13 - 19 Sep 2025 Manual IBM - Hu…" at bounding box center [411, 270] width 378 height 29
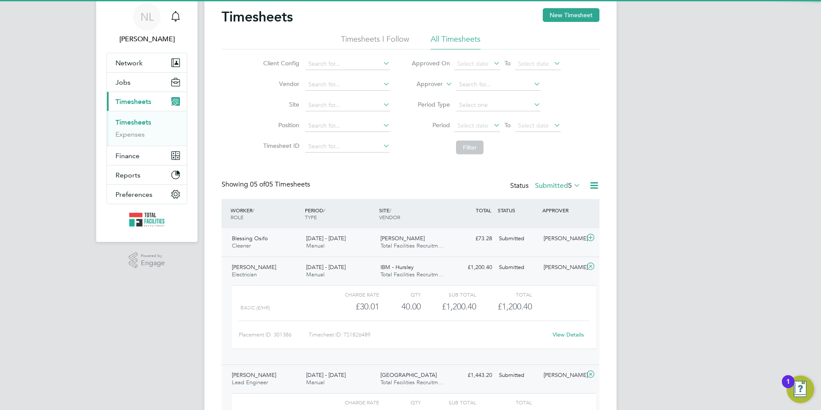
click at [589, 253] on div "Blessing Osifo Cleaner 13 - 19 Sep 2025 13 - 19 Sep 2025 Manual Hollins Chamber…" at bounding box center [411, 242] width 378 height 28
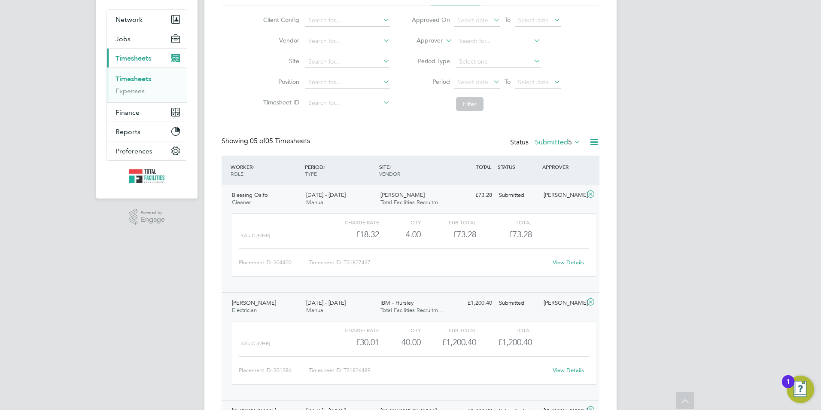
scroll to position [73, 0]
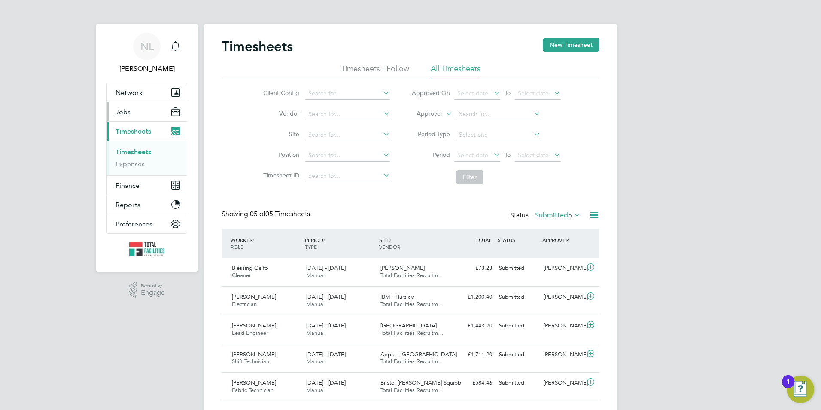
click at [143, 107] on button "Jobs" at bounding box center [147, 111] width 80 height 19
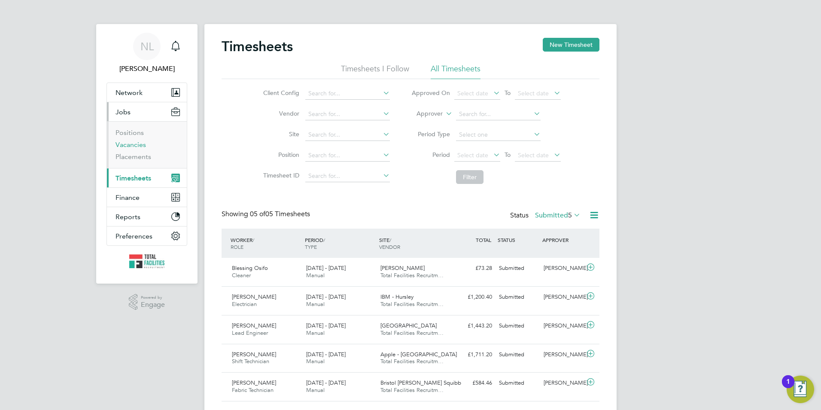
click at [126, 146] on link "Vacancies" at bounding box center [131, 144] width 30 height 8
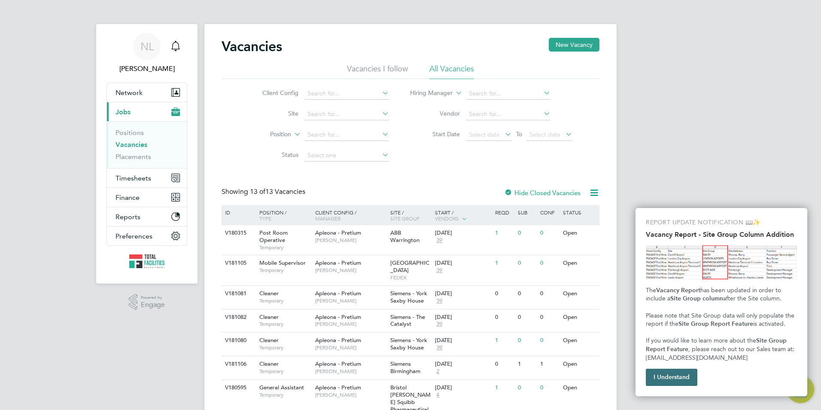
click at [666, 381] on button "I Understand" at bounding box center [672, 376] width 52 height 17
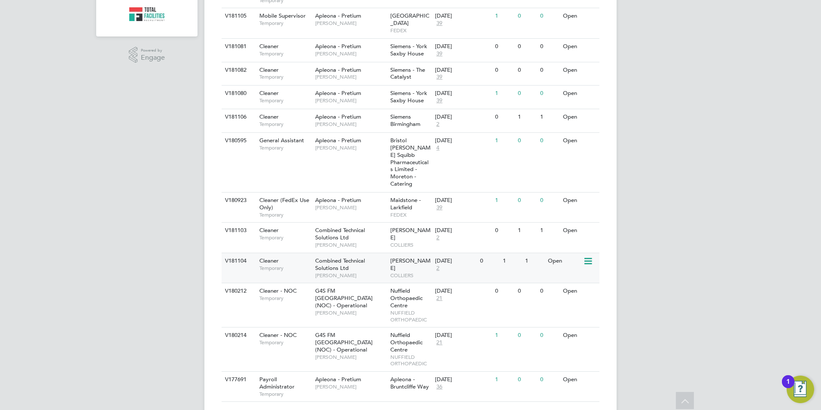
scroll to position [256, 0]
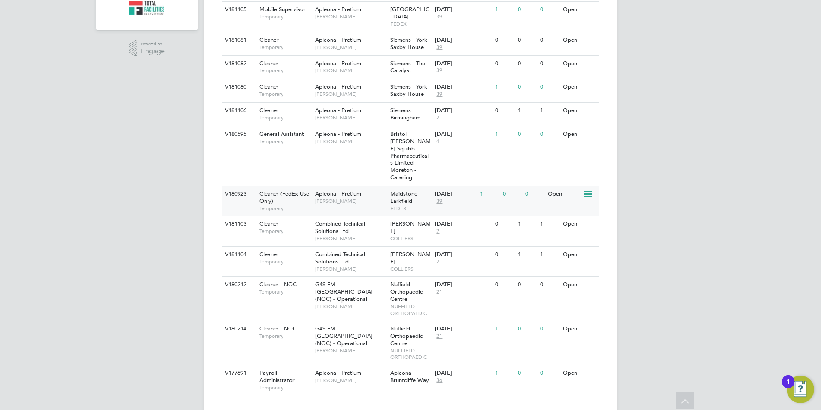
scroll to position [256, 0]
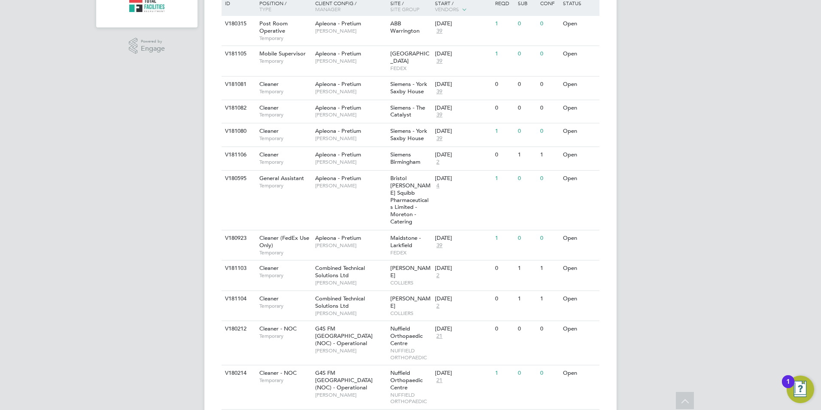
scroll to position [0, 0]
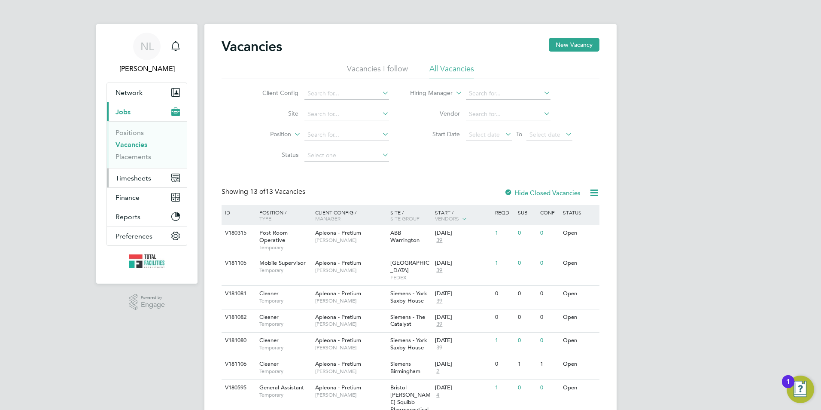
click at [148, 179] on span "Timesheets" at bounding box center [134, 178] width 36 height 8
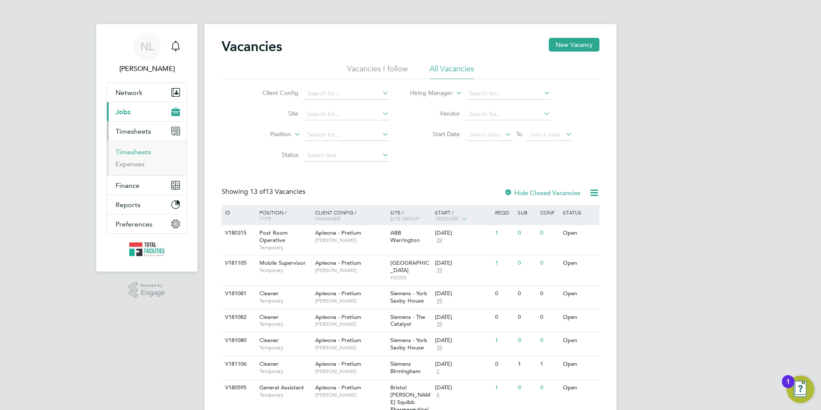
click at [130, 152] on link "Timesheets" at bounding box center [134, 152] width 36 height 8
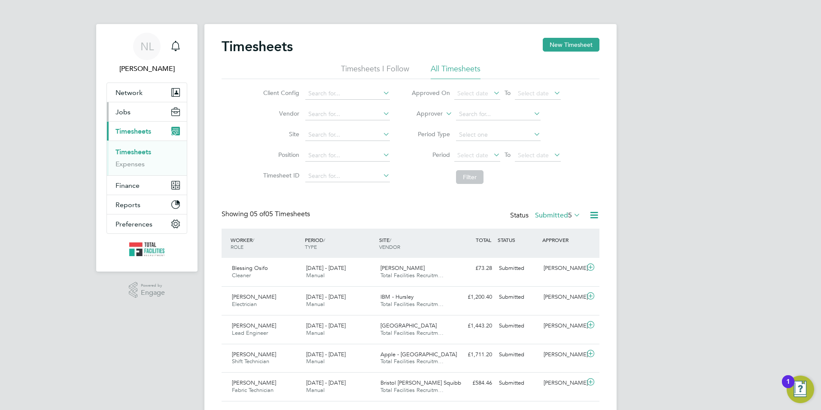
drag, startPoint x: 122, startPoint y: 113, endPoint x: 121, endPoint y: 122, distance: 9.1
click at [122, 113] on span "Jobs" at bounding box center [123, 112] width 15 height 8
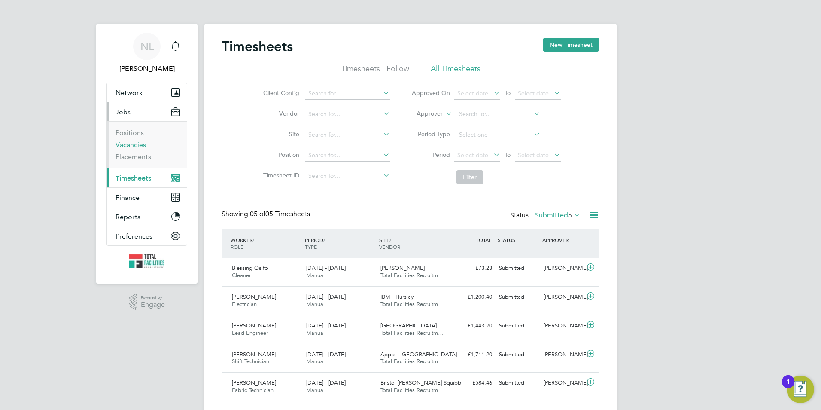
click at [125, 143] on link "Vacancies" at bounding box center [131, 144] width 30 height 8
